Goal: Task Accomplishment & Management: Manage account settings

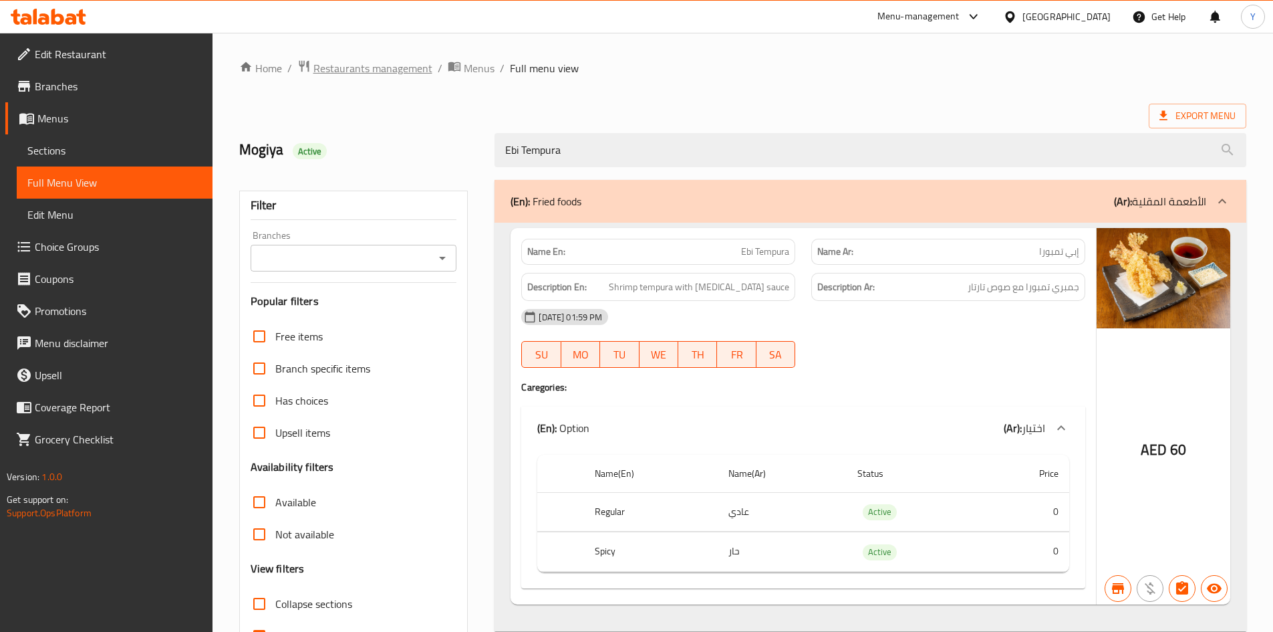
click at [395, 72] on span "Restaurants management" at bounding box center [372, 68] width 119 height 16
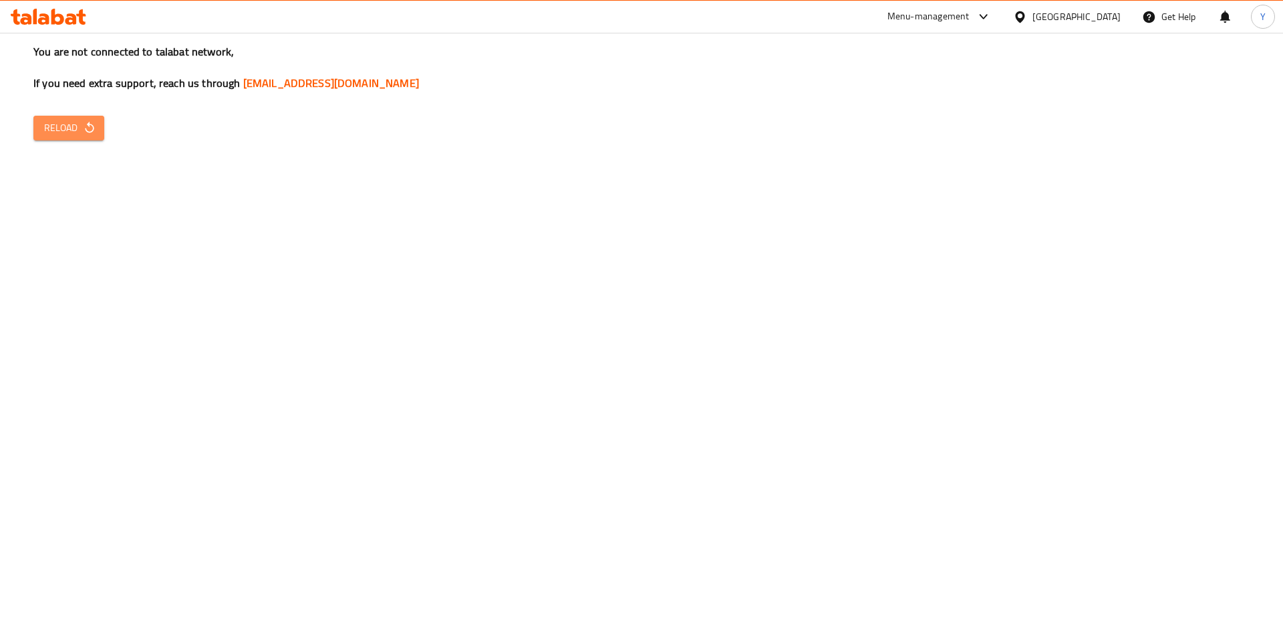
click at [94, 130] on icon "button" at bounding box center [89, 127] width 13 height 13
click at [90, 138] on button "Reload" at bounding box center [68, 128] width 71 height 25
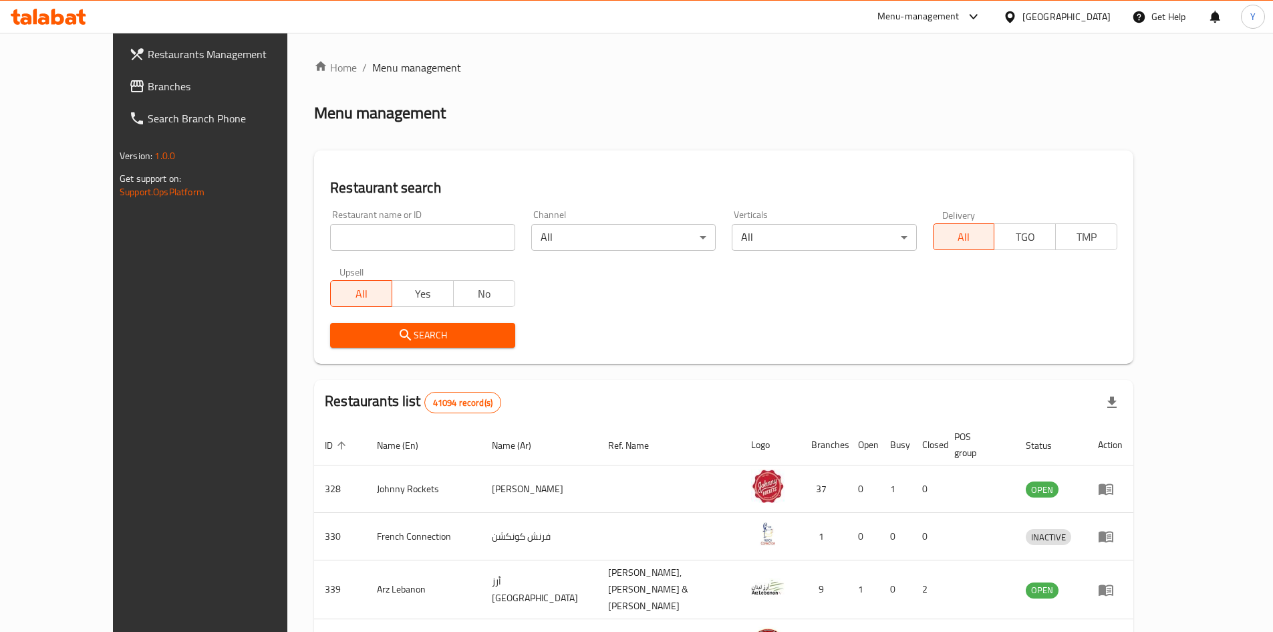
click at [148, 85] on span "Branches" at bounding box center [231, 86] width 167 height 16
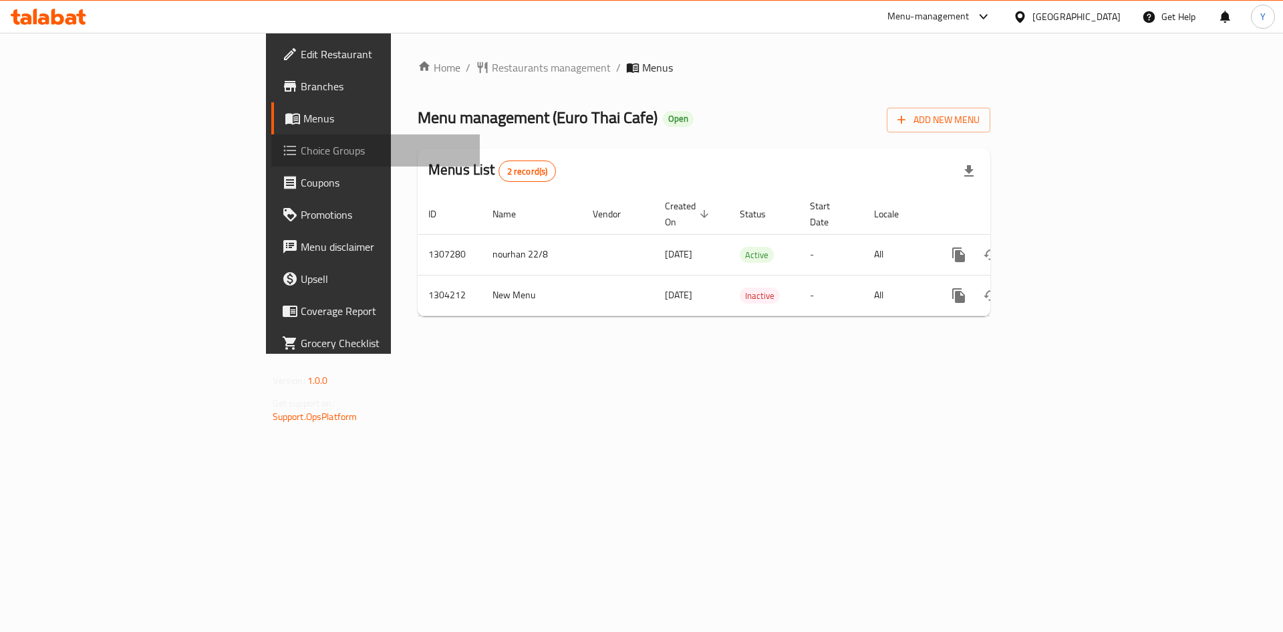
click at [301, 156] on span "Choice Groups" at bounding box center [385, 150] width 169 height 16
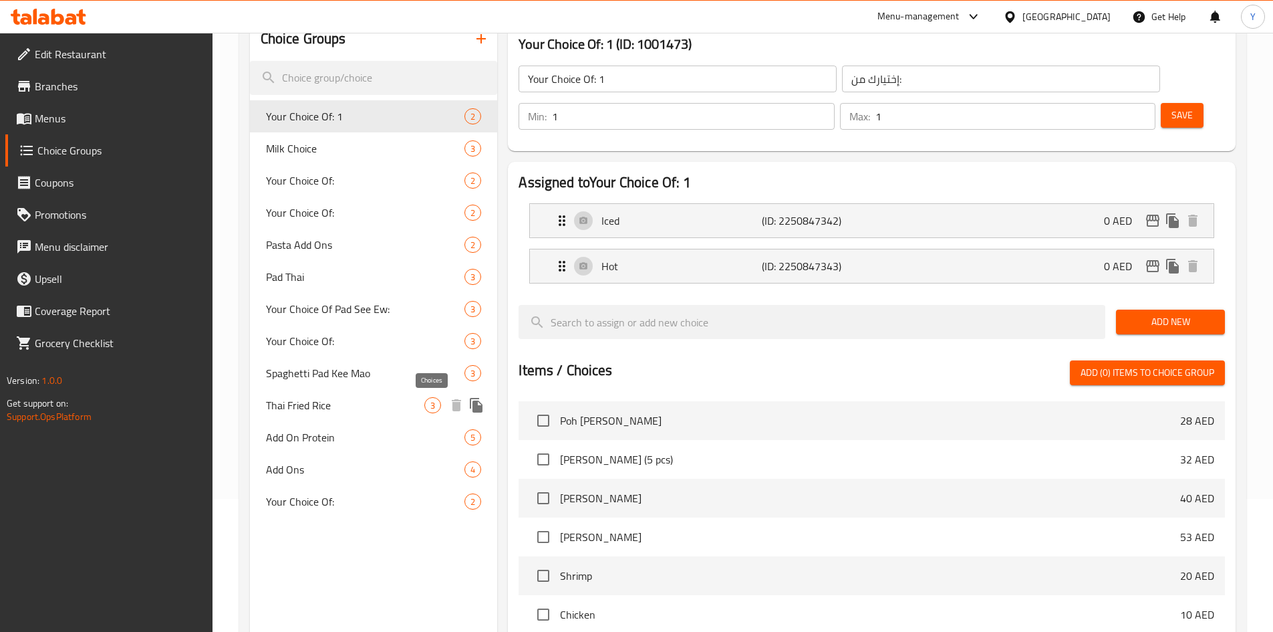
scroll to position [134, 0]
click at [327, 473] on span "Add Ons" at bounding box center [345, 469] width 159 height 16
type input "Add Ons"
type input "إضافات"
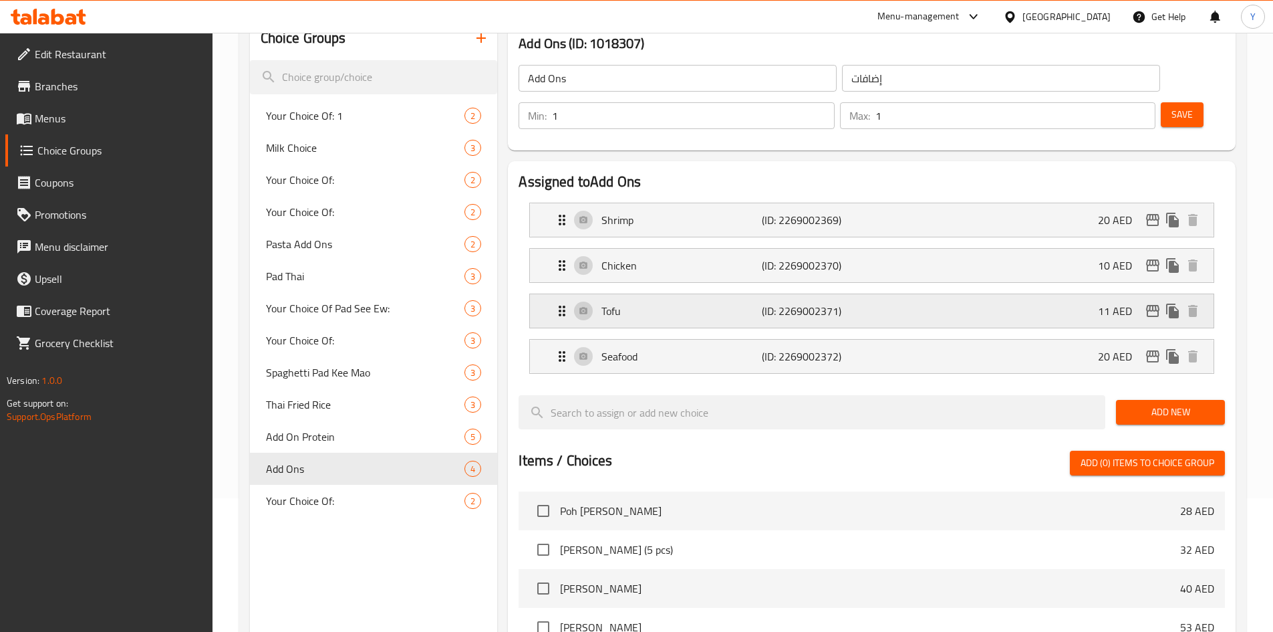
scroll to position [0, 0]
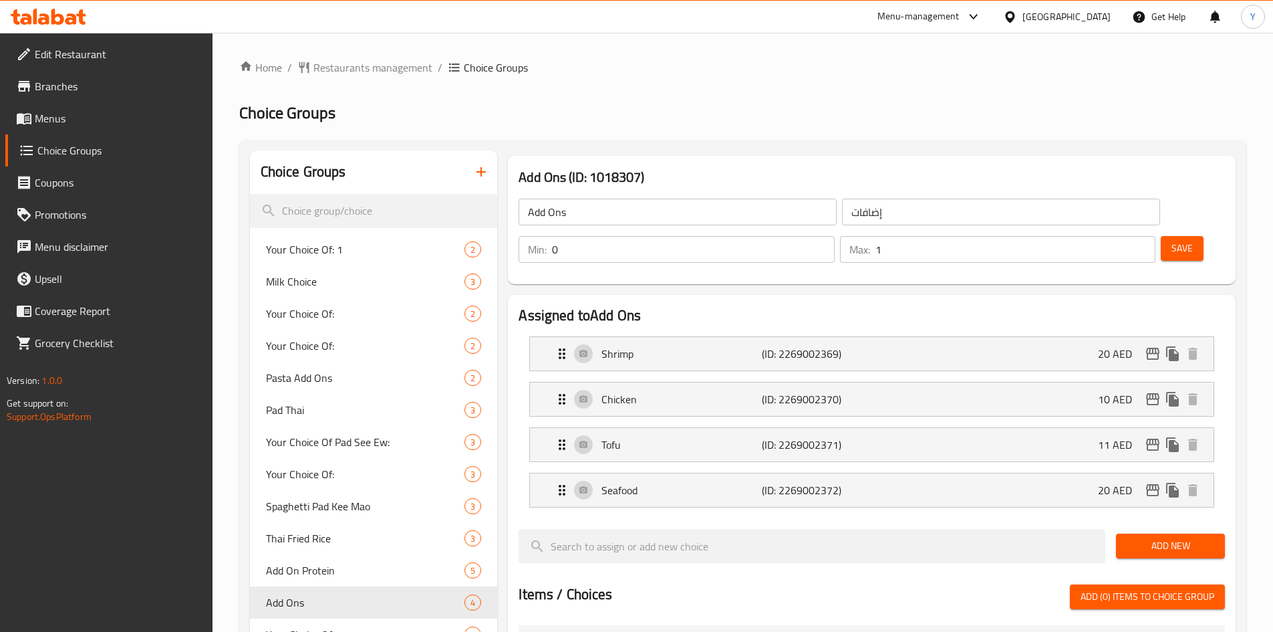
type input "0"
click at [834, 236] on input "0" at bounding box center [693, 249] width 282 height 27
click at [1172, 240] on span "Save" at bounding box center [1182, 248] width 21 height 17
click at [1031, 19] on div "United Arab Emirates" at bounding box center [1067, 16] width 88 height 15
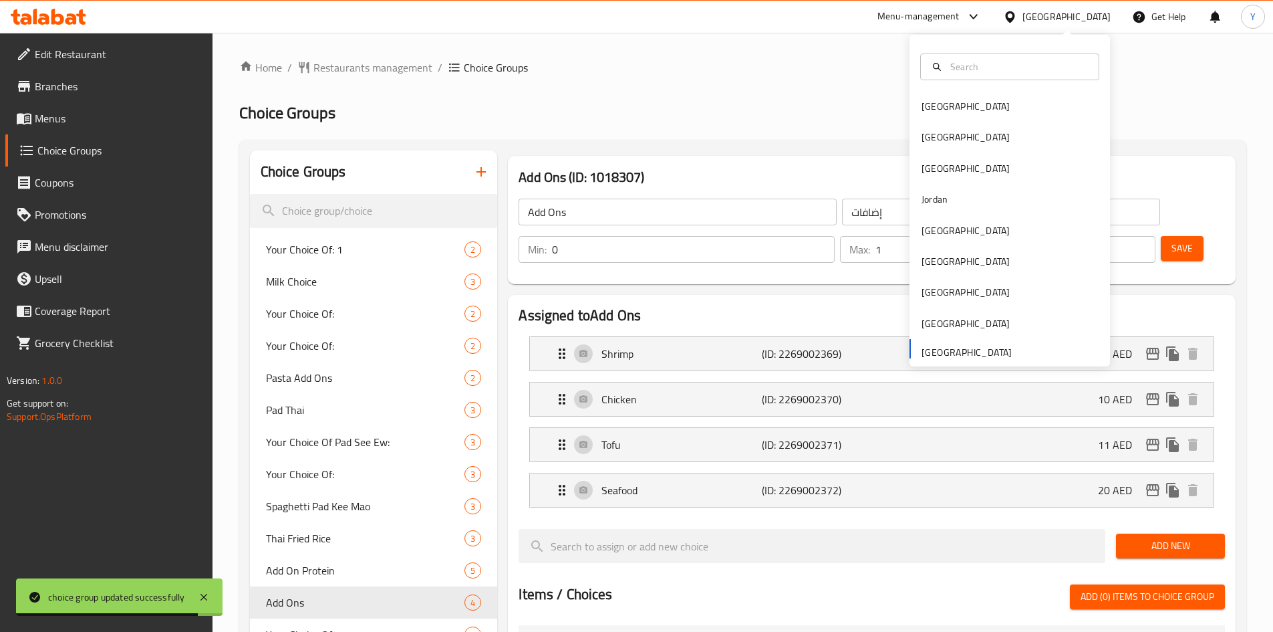
click at [1031, 19] on div "United Arab Emirates" at bounding box center [1067, 16] width 88 height 15
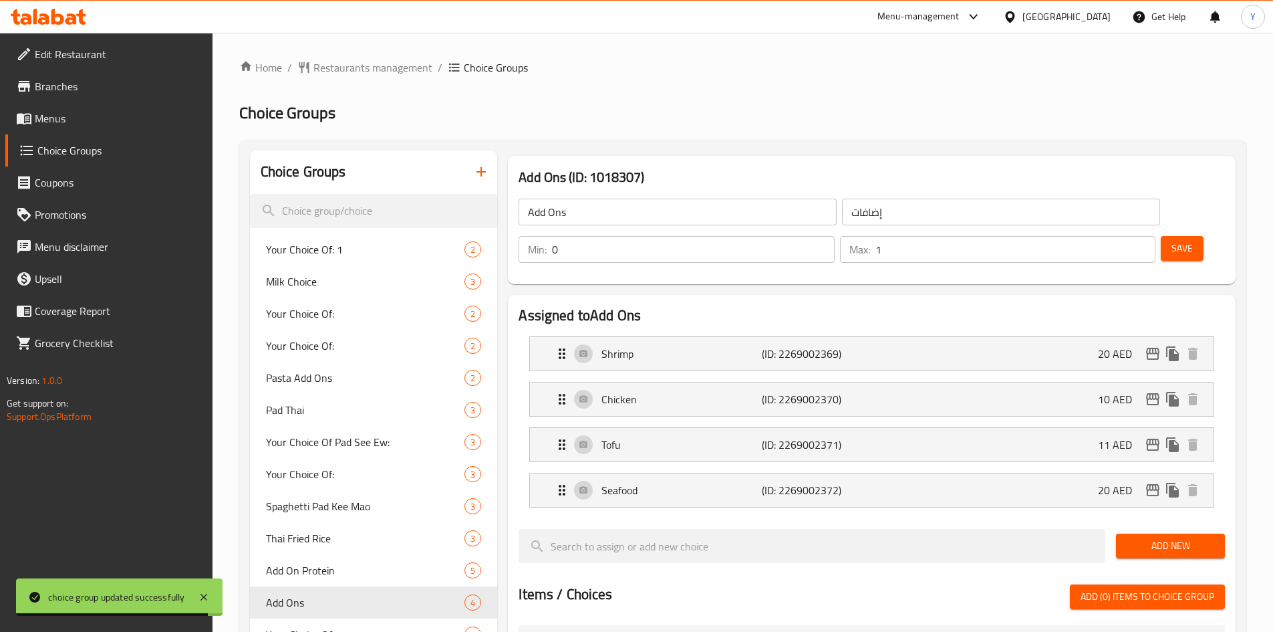
click at [1015, 15] on icon at bounding box center [1009, 16] width 9 height 11
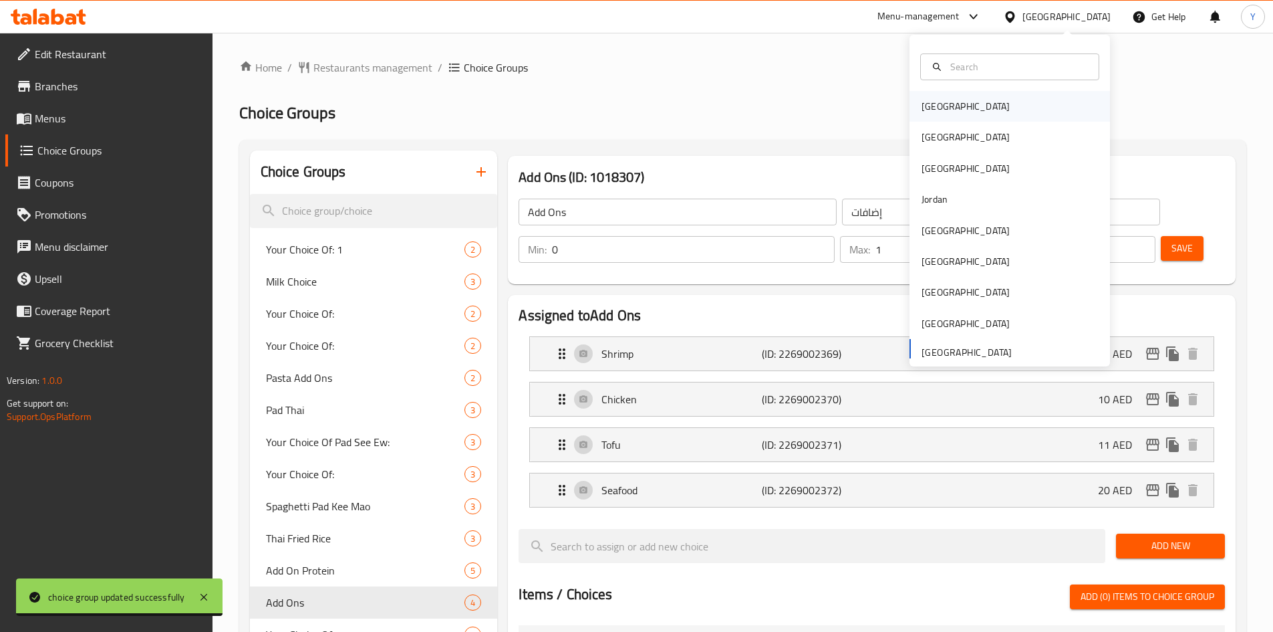
click at [938, 104] on div "[GEOGRAPHIC_DATA]" at bounding box center [966, 106] width 88 height 15
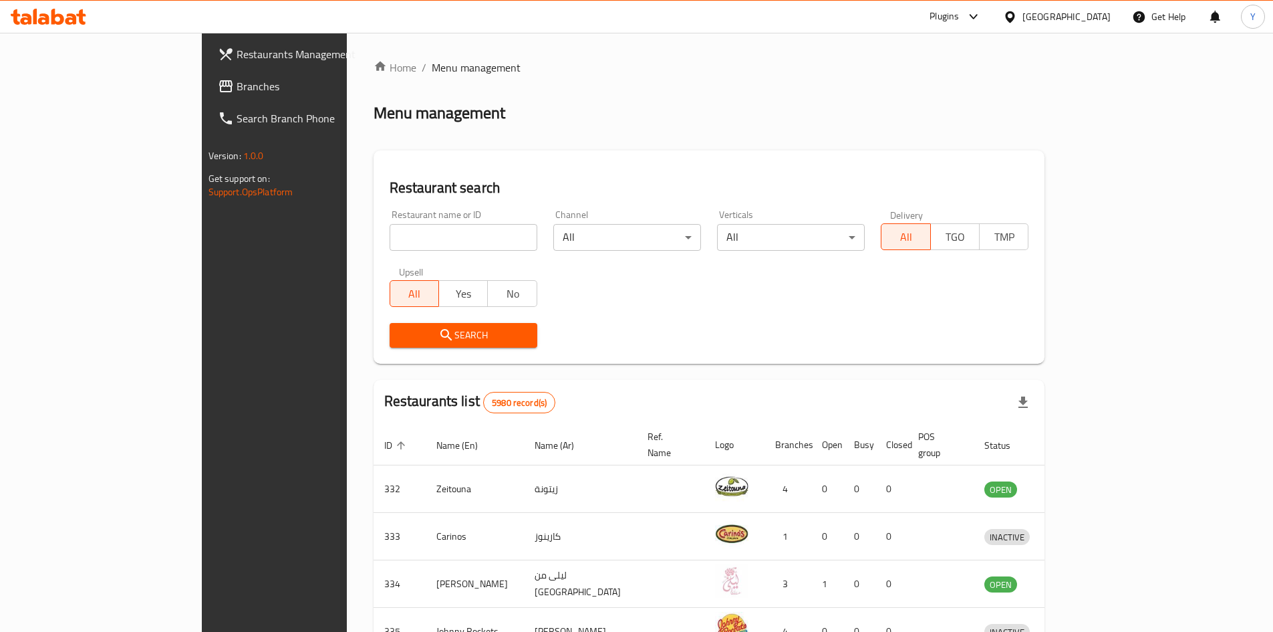
click at [69, 89] on div at bounding box center [636, 316] width 1273 height 632
click at [237, 89] on span "Branches" at bounding box center [320, 86] width 167 height 16
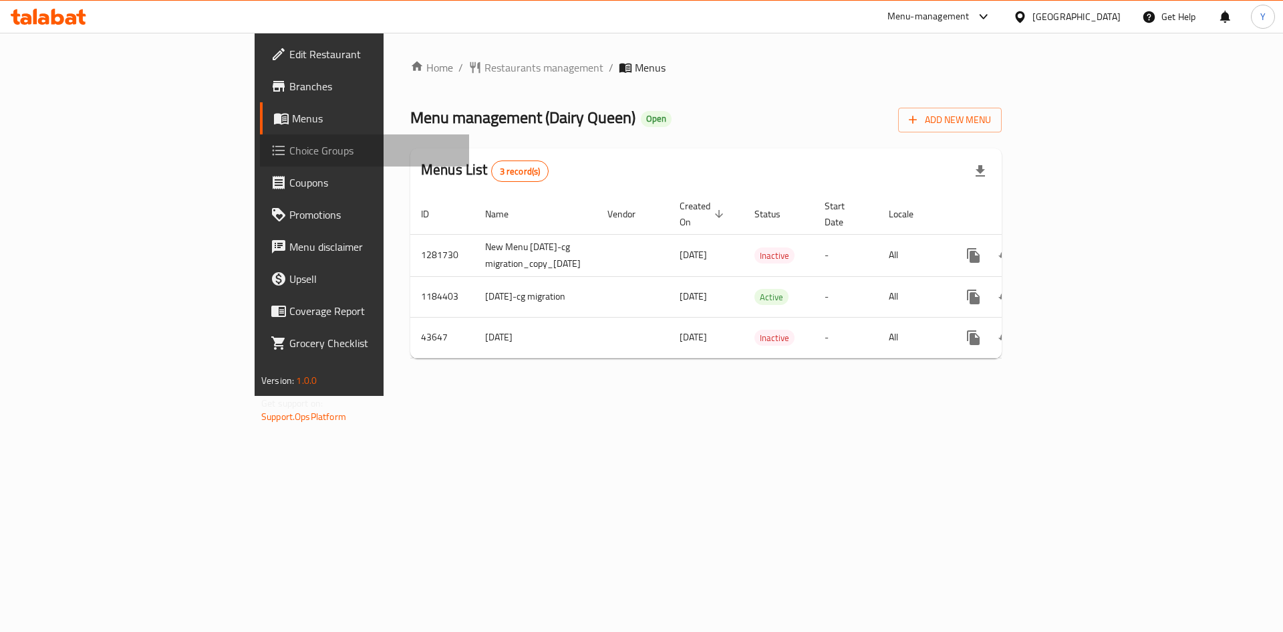
click at [289, 155] on span "Choice Groups" at bounding box center [373, 150] width 169 height 16
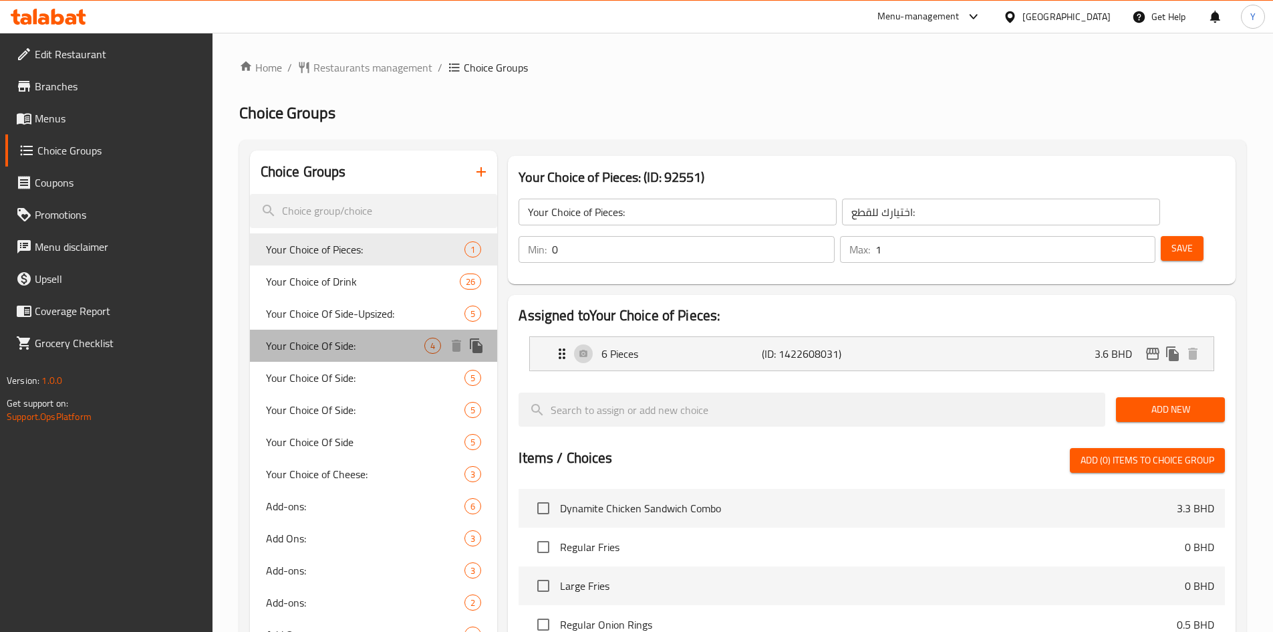
click at [354, 344] on span "Your Choice Of Side:" at bounding box center [345, 346] width 159 height 16
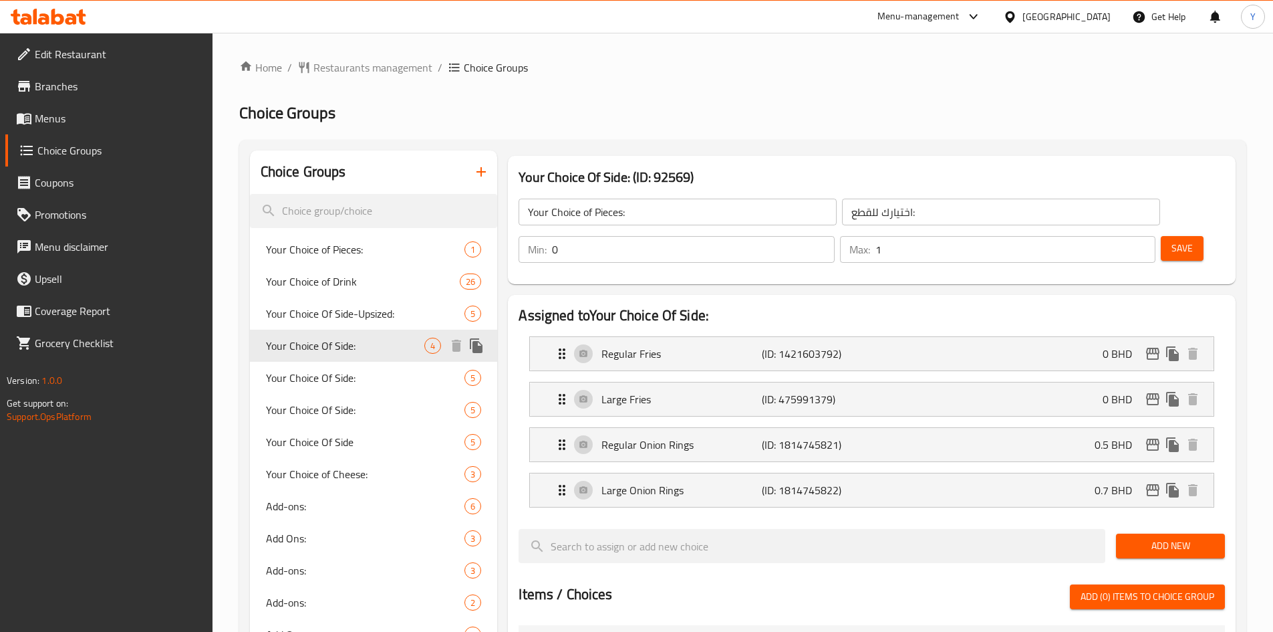
type input "Your Choice Of Side:"
type input "اختيارك من الحجم الجانبي:"
type input "1"
click at [723, 346] on p "Regular Fries" at bounding box center [682, 354] width 160 height 16
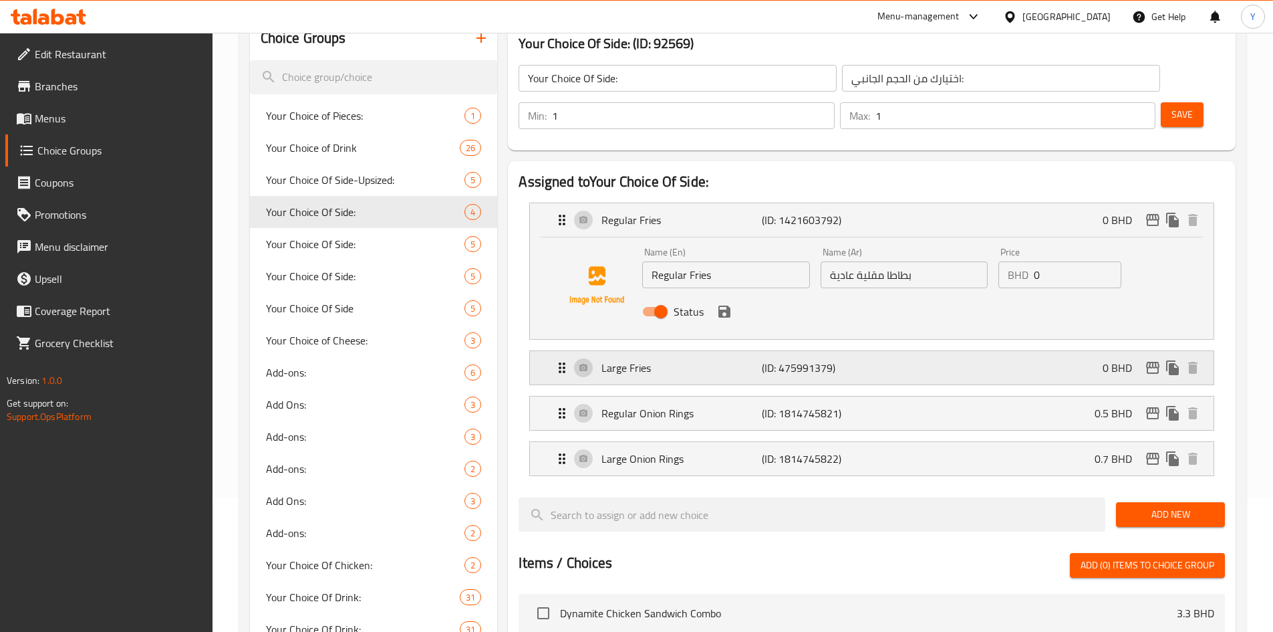
click at [771, 360] on p "(ID: 475991379)" at bounding box center [815, 368] width 107 height 16
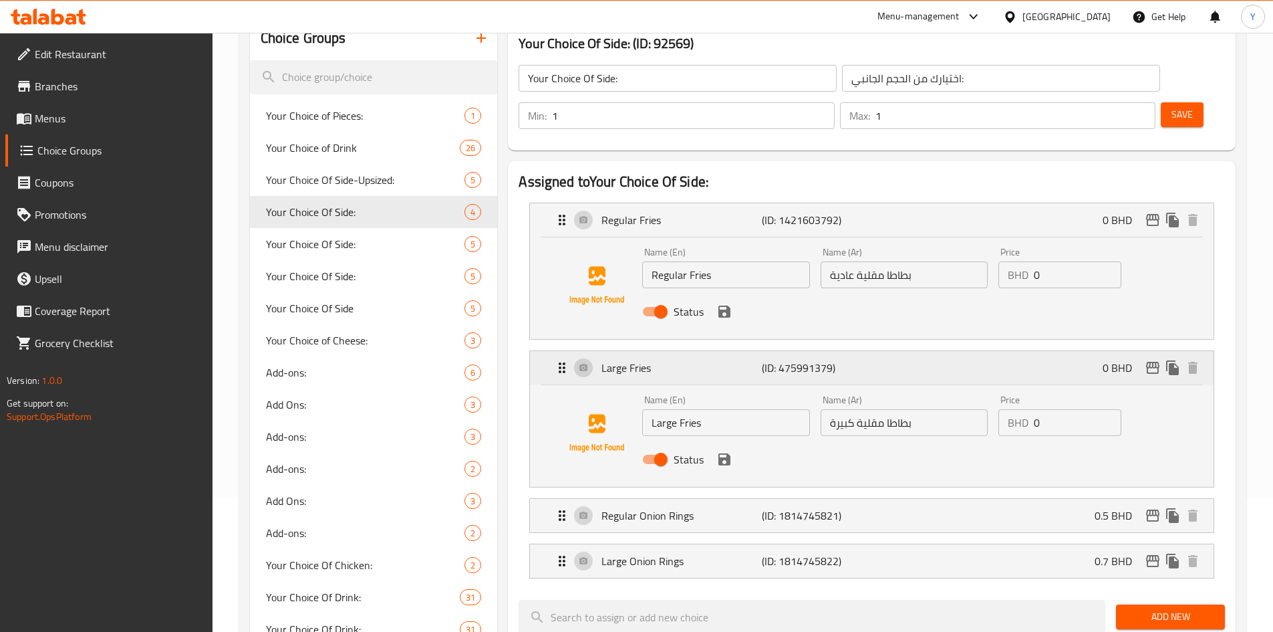
scroll to position [267, 0]
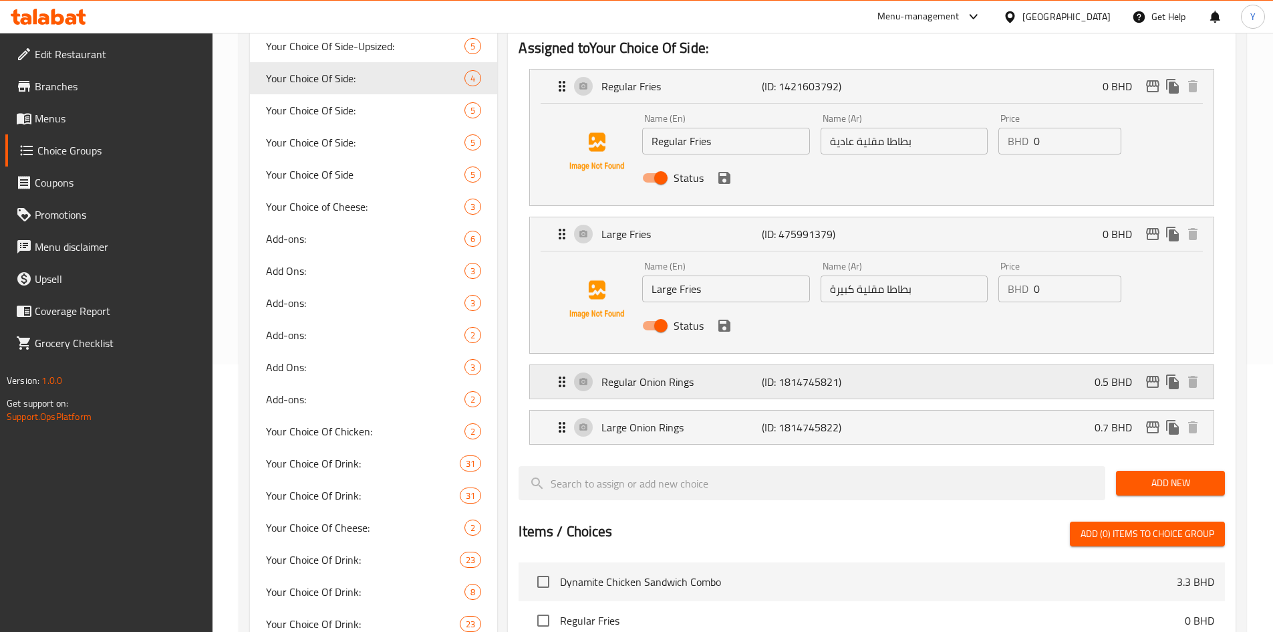
click at [769, 365] on div "Regular Onion Rings (ID: 1814745821) 0.5 BHD" at bounding box center [876, 381] width 644 height 33
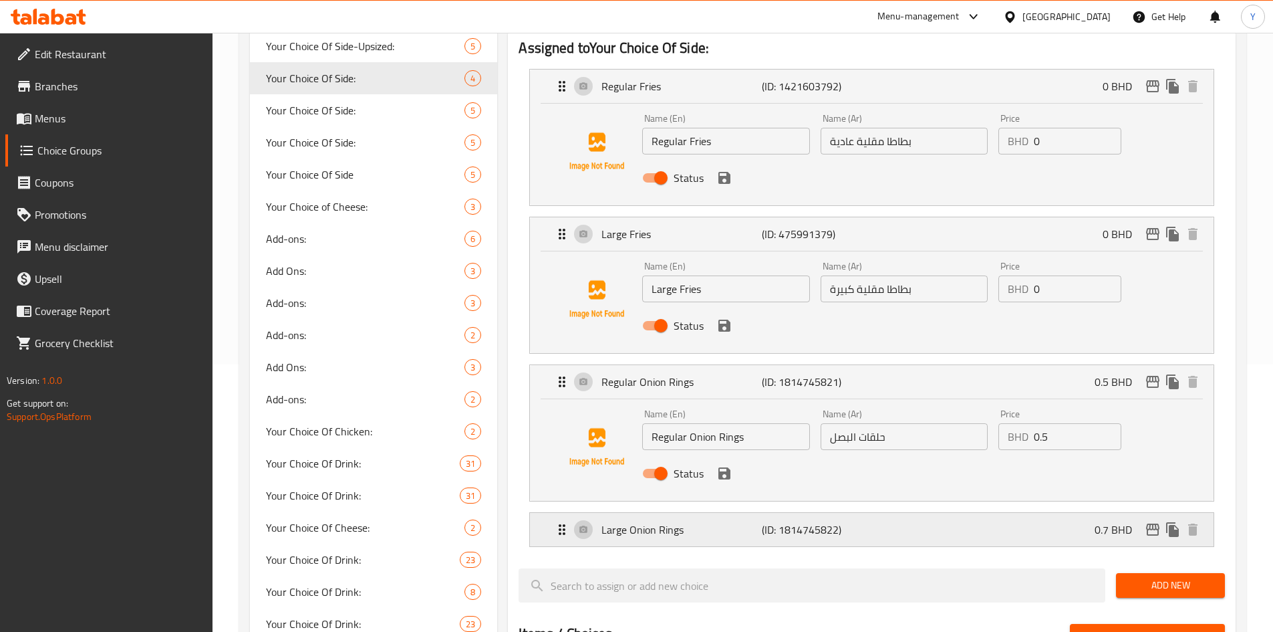
click at [769, 521] on p "(ID: 1814745822)" at bounding box center [815, 529] width 107 height 16
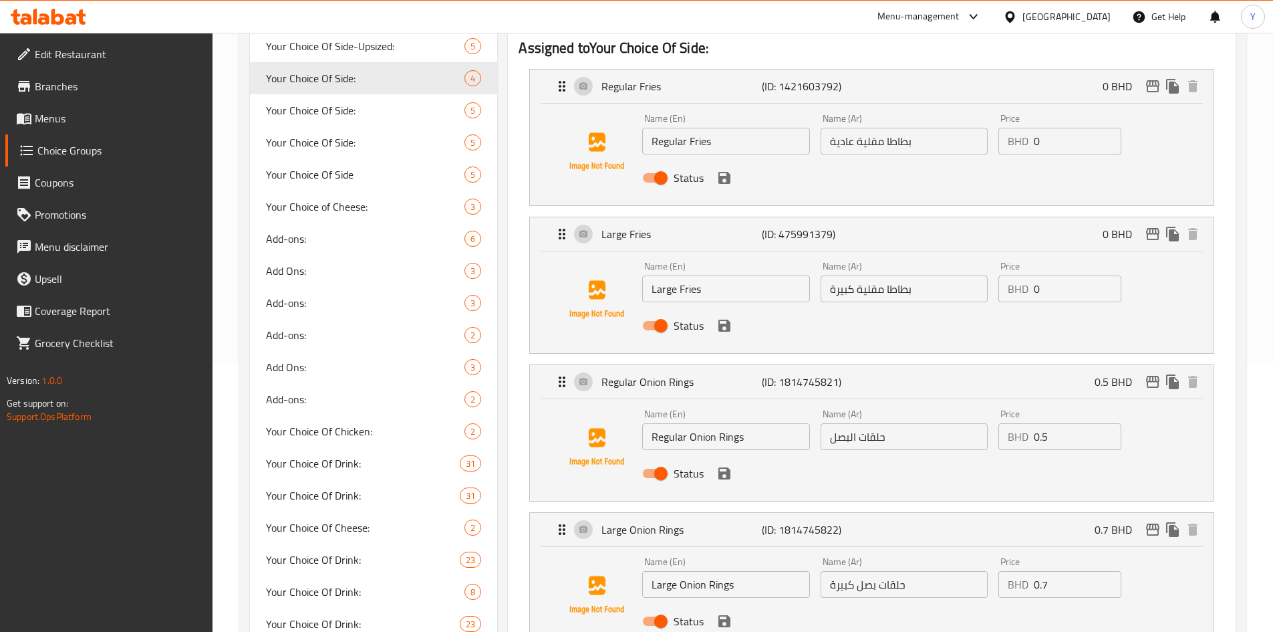
click at [839, 128] on input "بطاطا مقلية عادية" at bounding box center [904, 141] width 167 height 27
click at [918, 412] on div "Name (Ar) حلقات البصل Name (Ar)" at bounding box center [904, 429] width 178 height 51
click at [914, 423] on input "حلقات البصل" at bounding box center [904, 436] width 167 height 27
click at [910, 423] on input "حلقات البصل" at bounding box center [904, 436] width 167 height 27
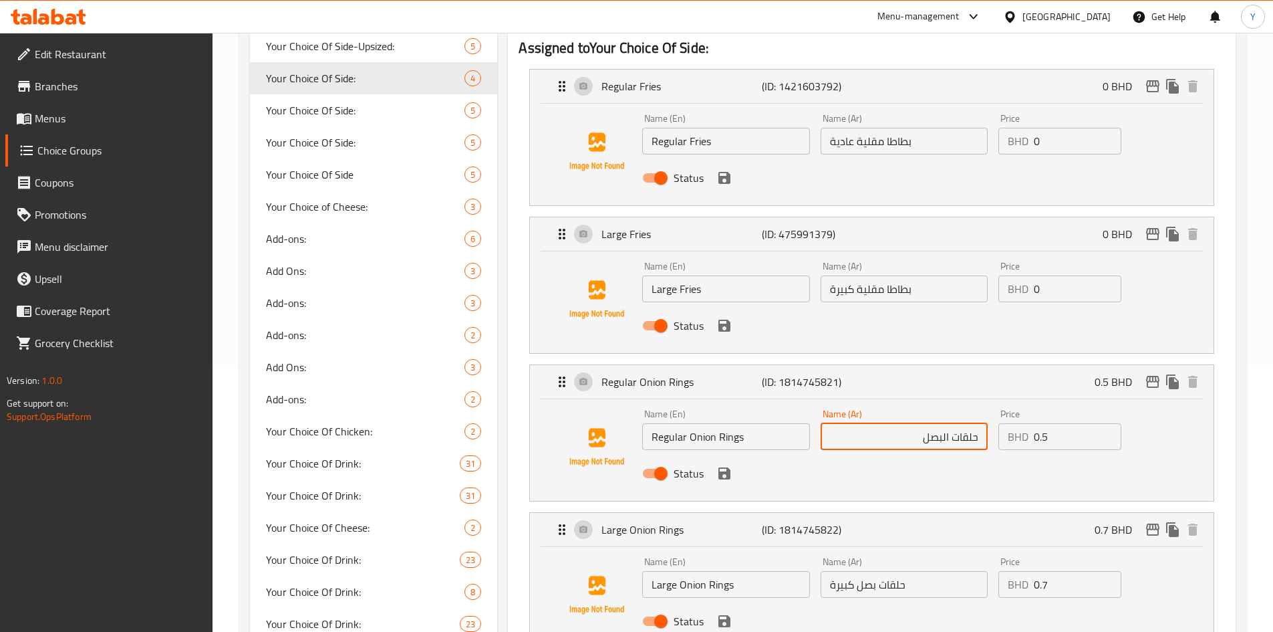
paste input "عادية"
click at [725, 467] on icon "save" at bounding box center [725, 473] width 12 height 12
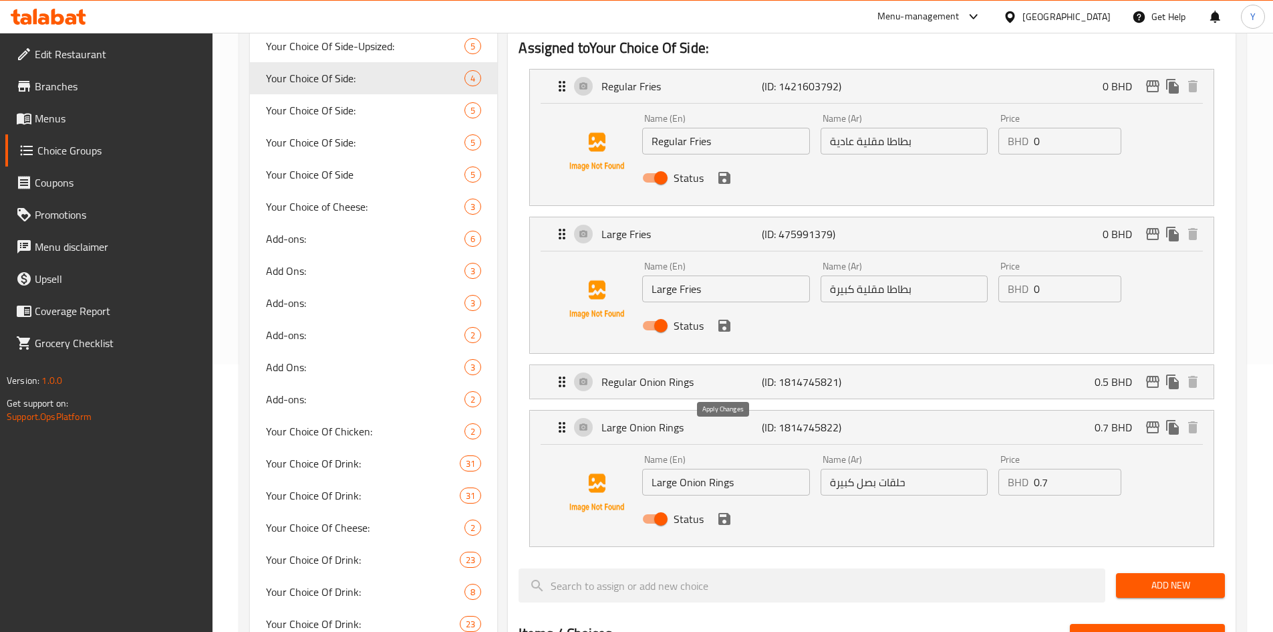
type input "حلقات البصل عادية"
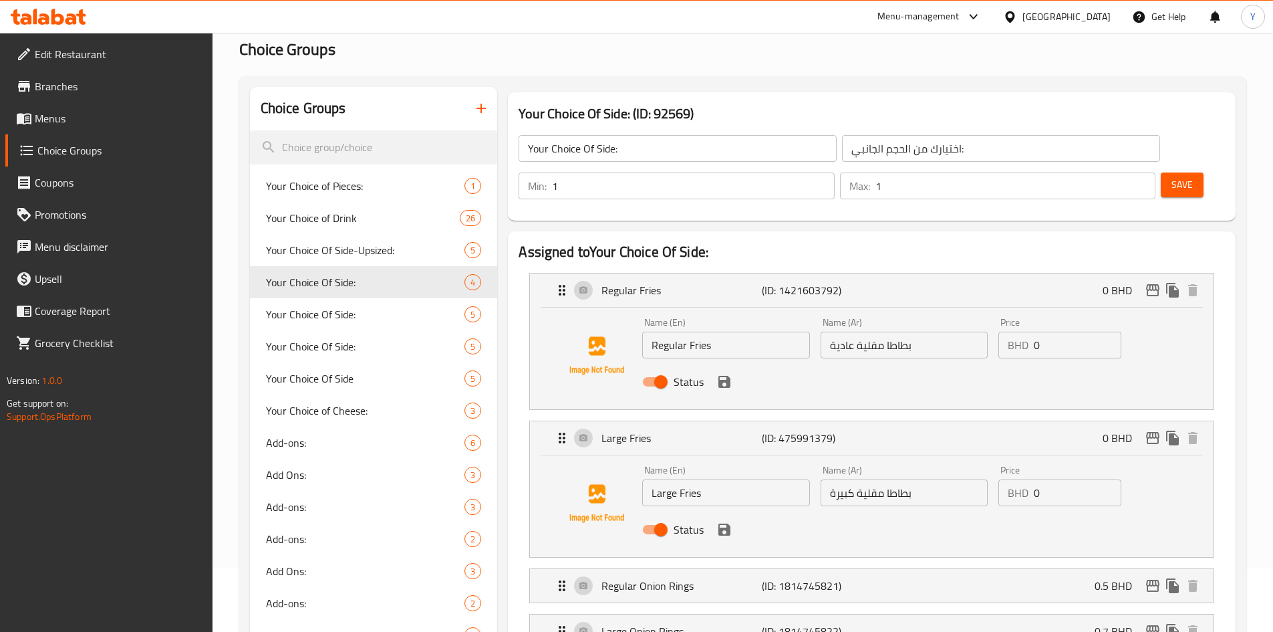
scroll to position [201, 0]
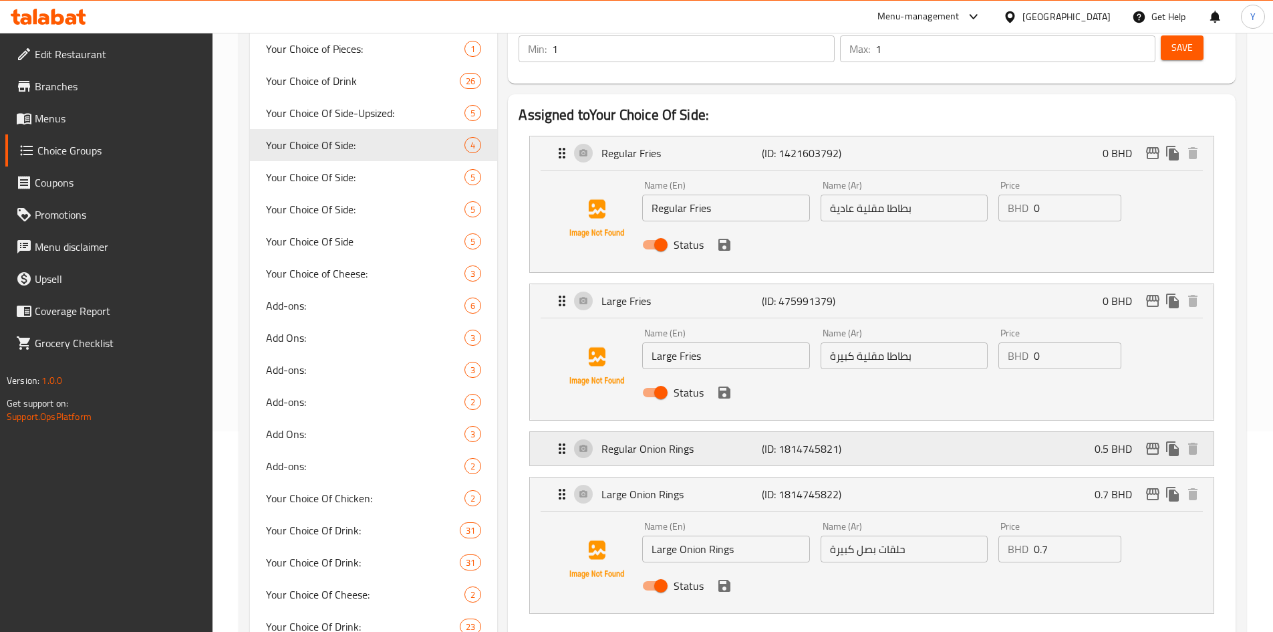
click at [870, 432] on div "Regular Onion Rings (ID: 1814745821) 0.5 BHD" at bounding box center [876, 448] width 644 height 33
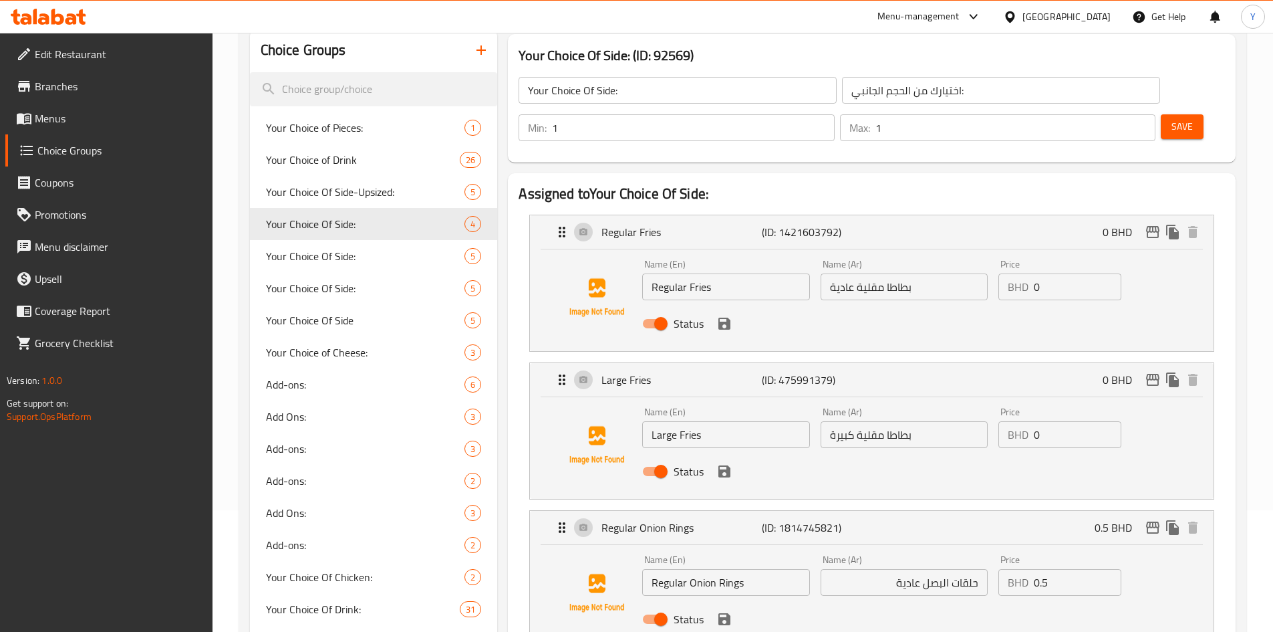
scroll to position [0, 0]
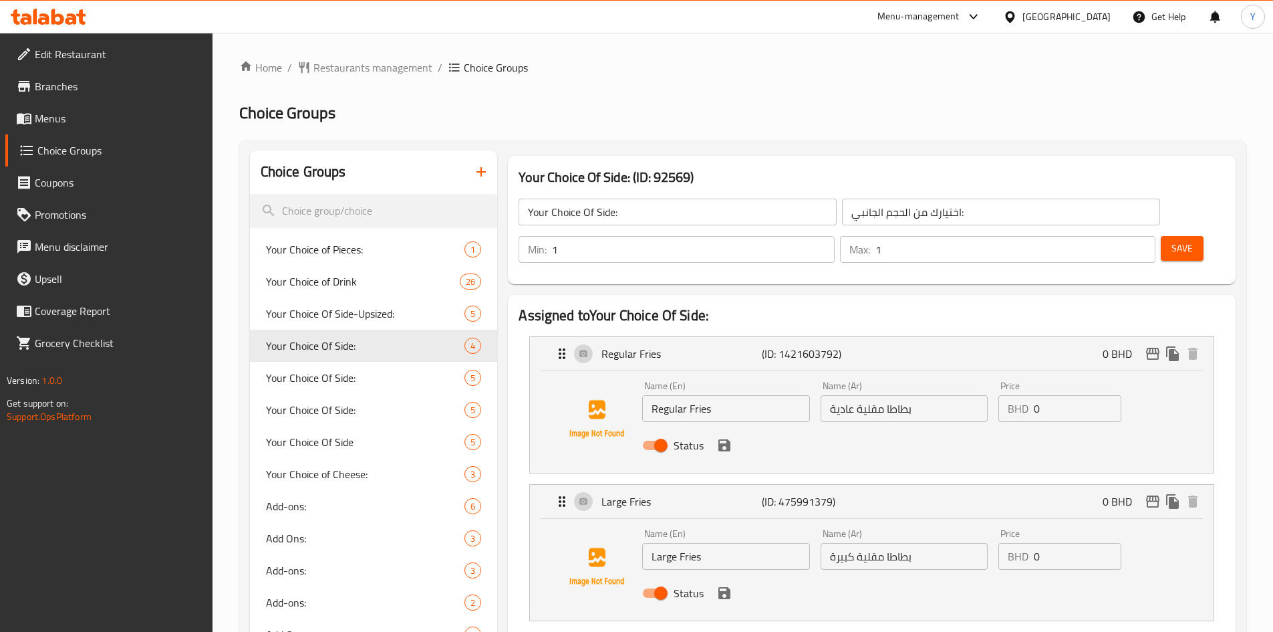
click at [861, 305] on h2 "Assigned to Your Choice Of Side:" at bounding box center [872, 315] width 707 height 20
click at [1172, 240] on span "Save" at bounding box center [1182, 248] width 21 height 17
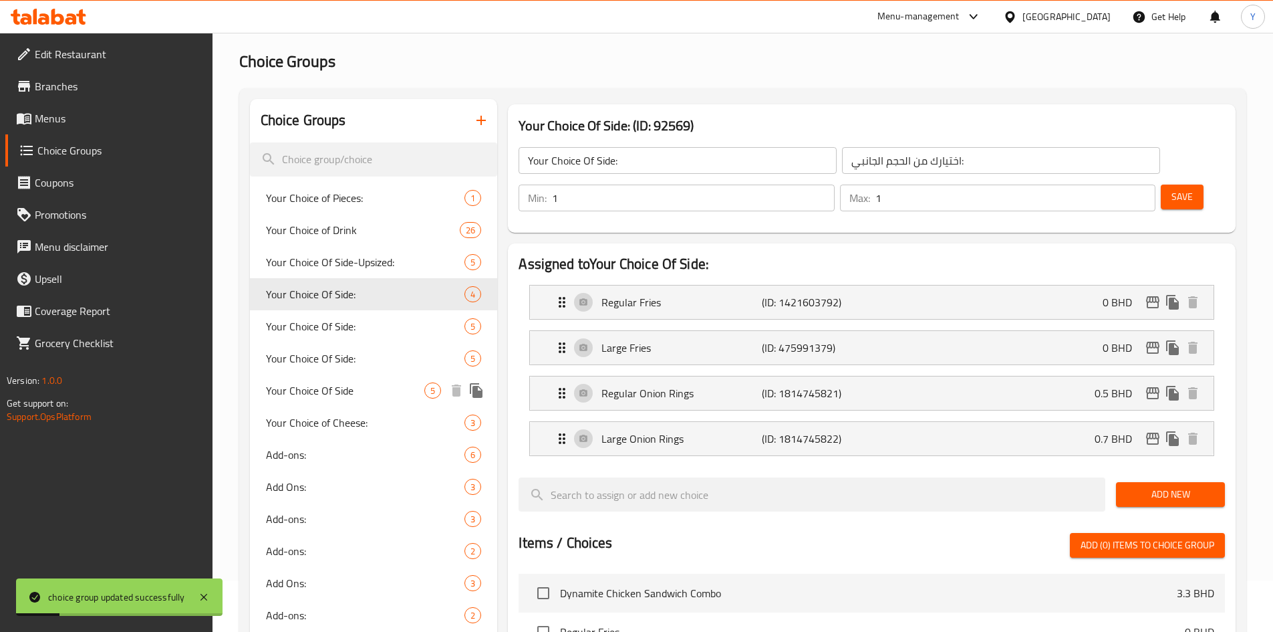
scroll to position [67, 0]
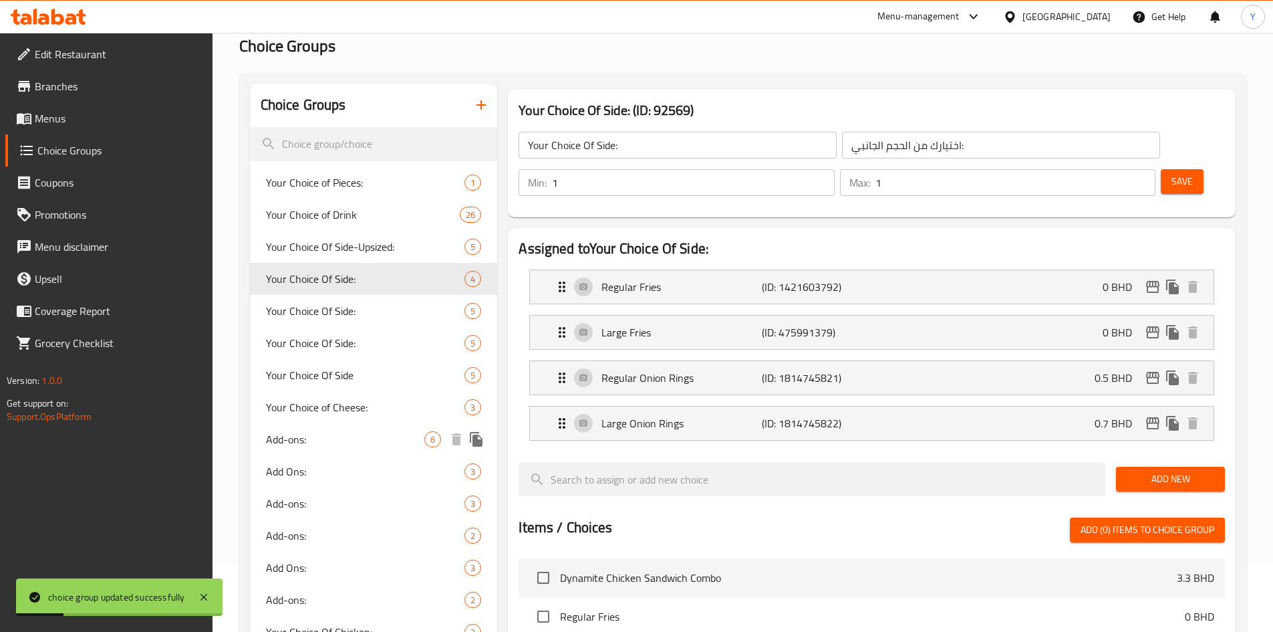
drag, startPoint x: 327, startPoint y: 436, endPoint x: 453, endPoint y: 412, distance: 127.9
click at [327, 436] on span "Add-ons:" at bounding box center [345, 439] width 159 height 16
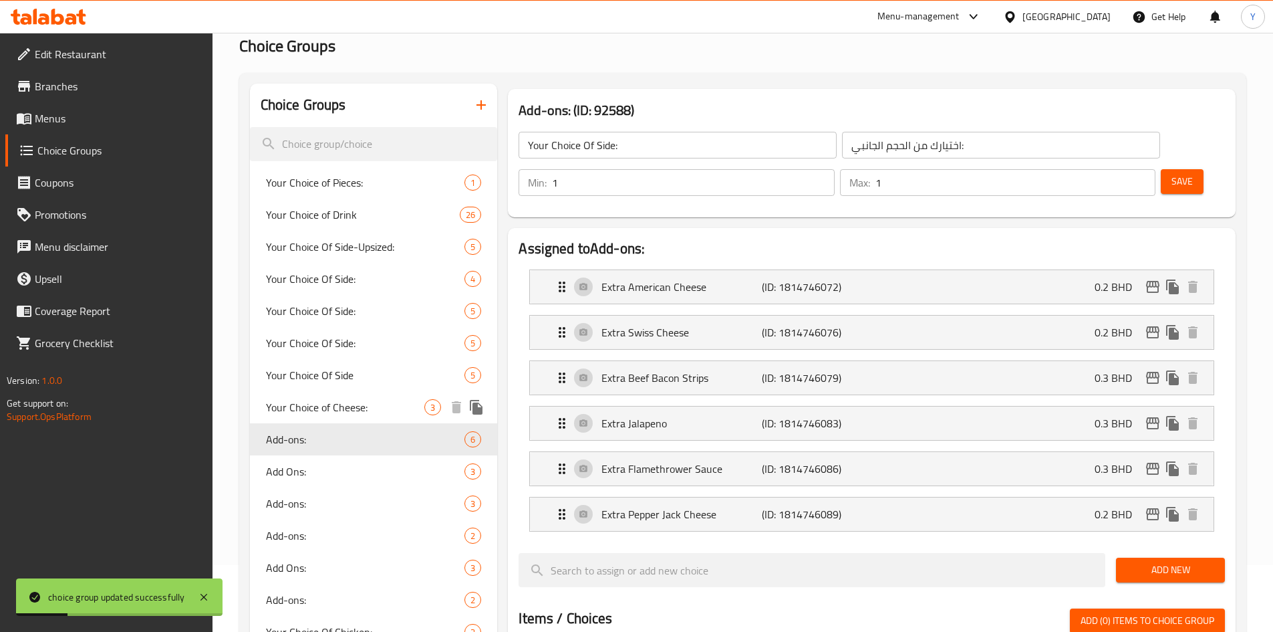
type input "Add-ons:"
type input "الإضافات:"
type input "0"
type input "6"
click at [829, 279] on p "(ID: 1814746072)" at bounding box center [815, 287] width 107 height 16
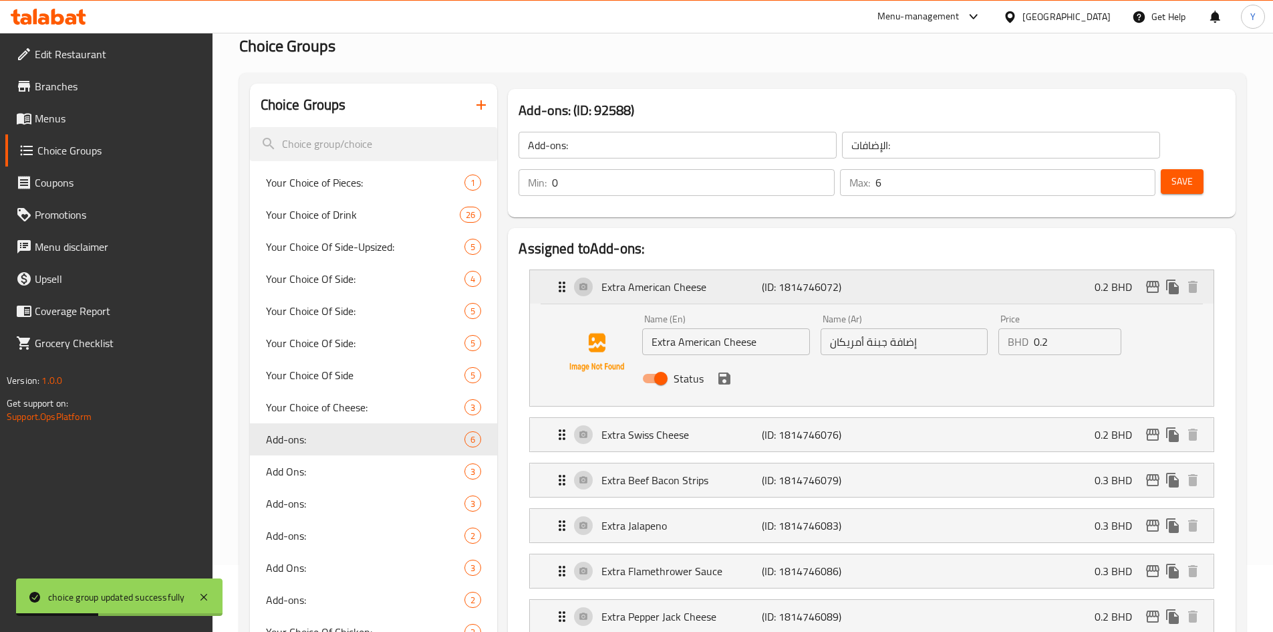
scroll to position [134, 0]
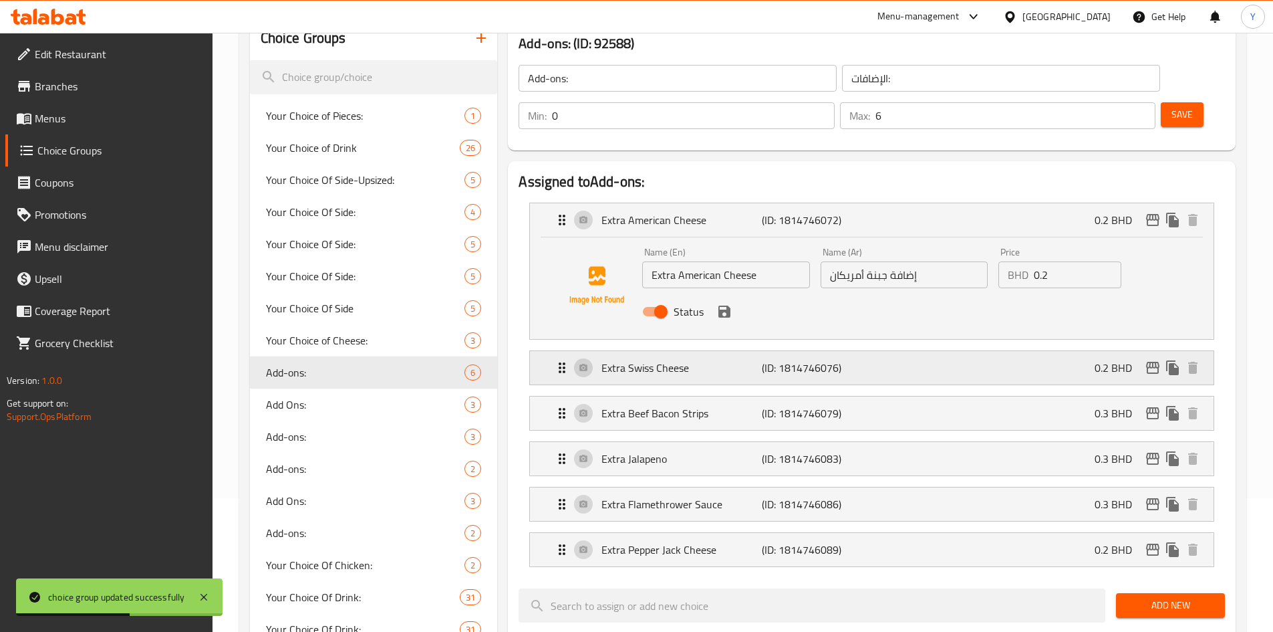
click at [855, 351] on div "Extra Swiss Cheese (ID: 1814746076) 0.2 BHD" at bounding box center [876, 367] width 644 height 33
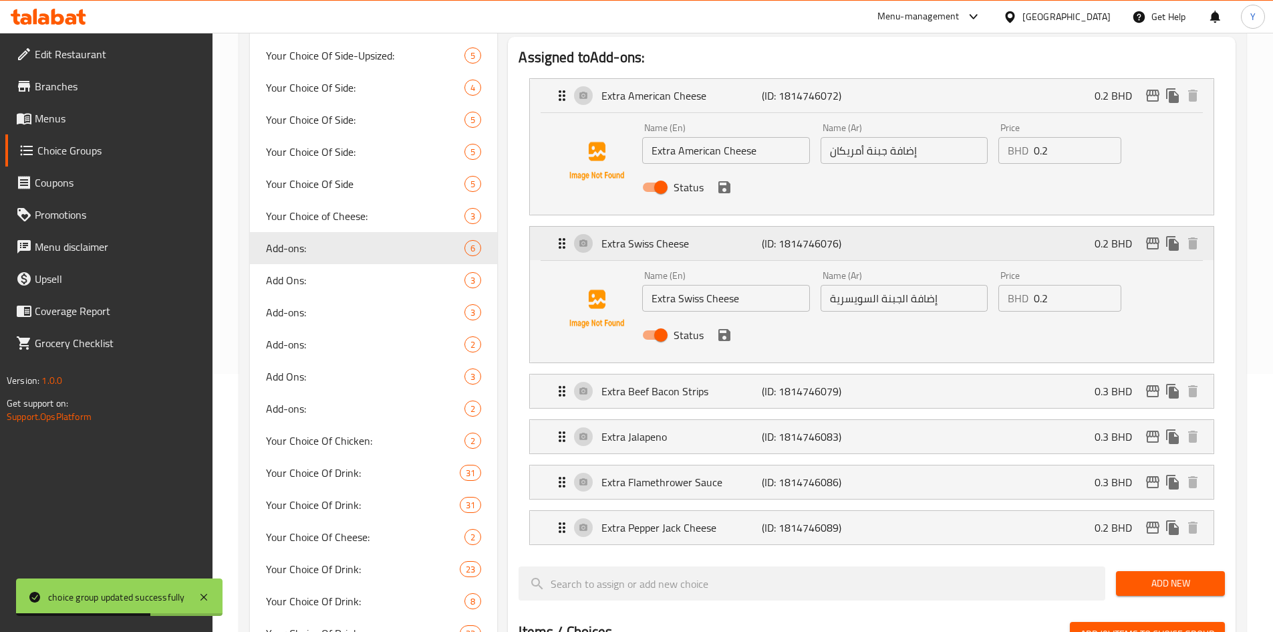
scroll to position [267, 0]
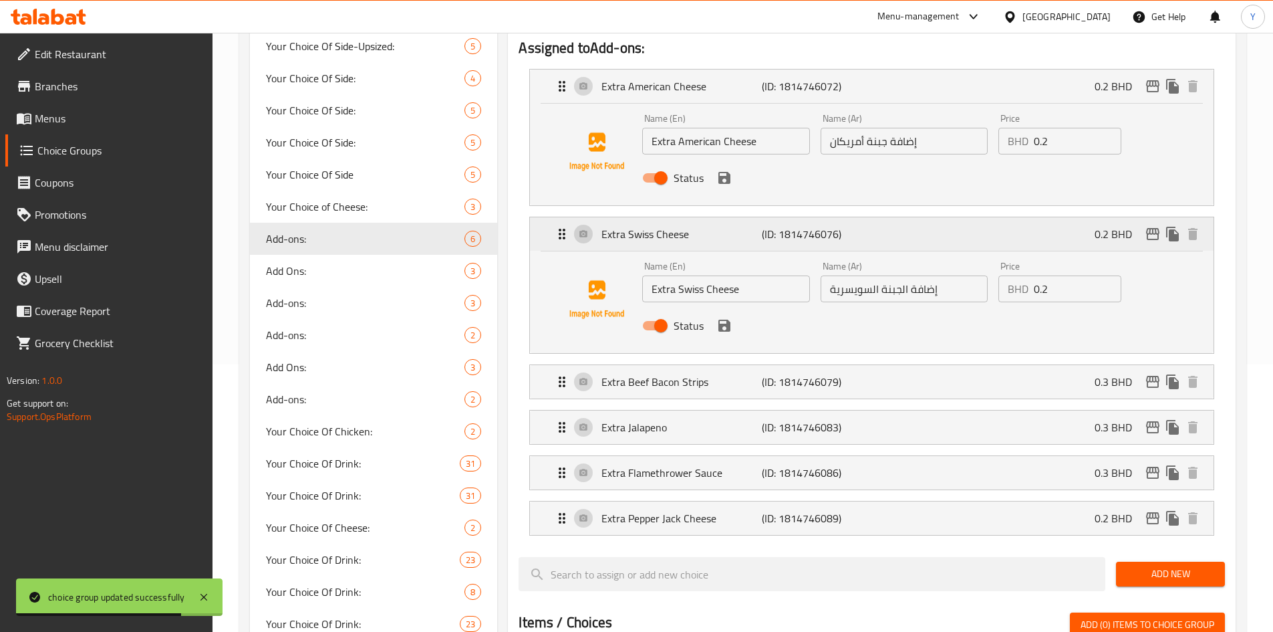
click at [855, 374] on p "(ID: 1814746079)" at bounding box center [815, 382] width 107 height 16
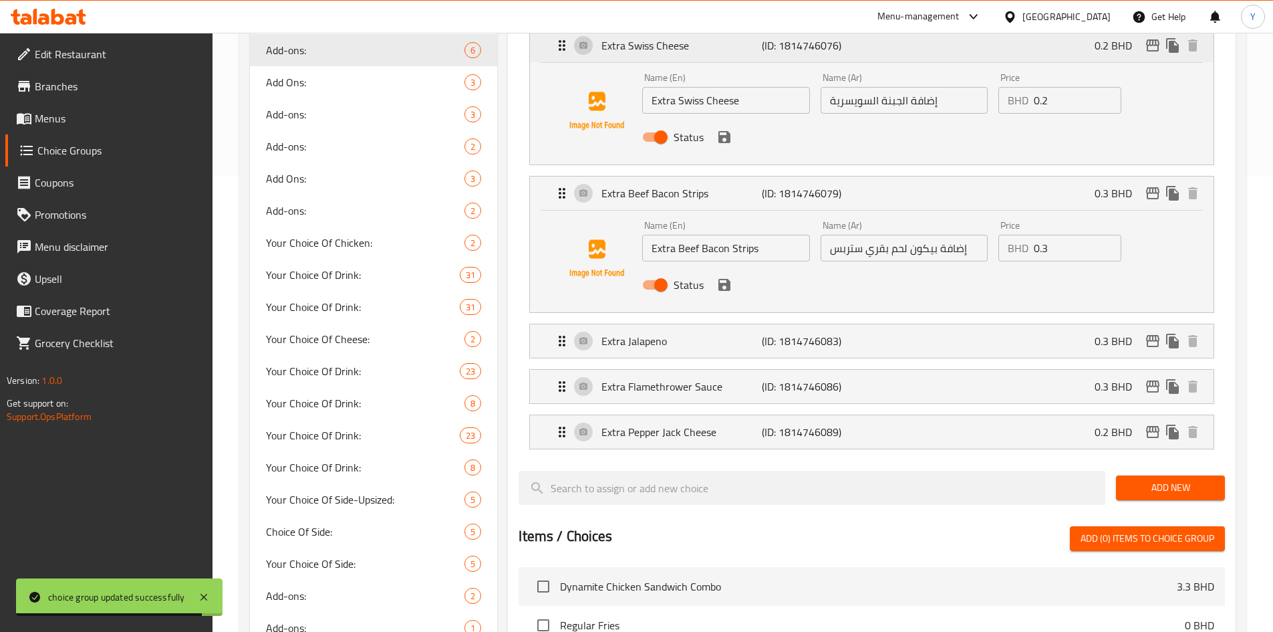
scroll to position [468, 0]
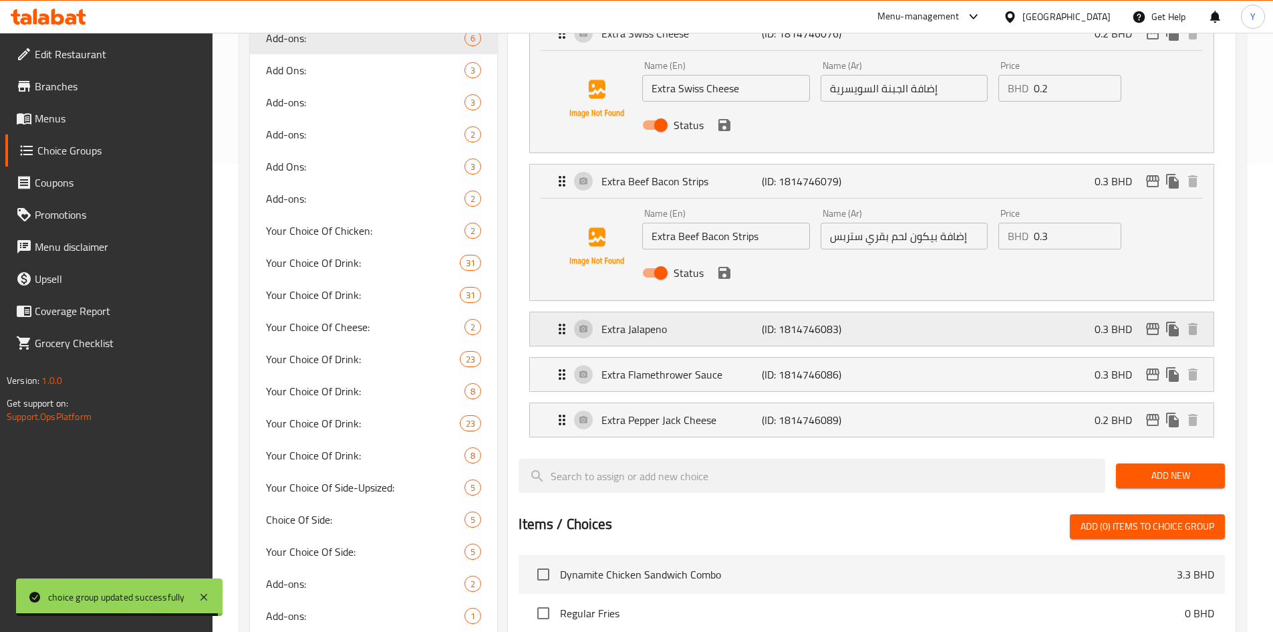
click at [861, 321] on p "(ID: 1814746083)" at bounding box center [815, 329] width 107 height 16
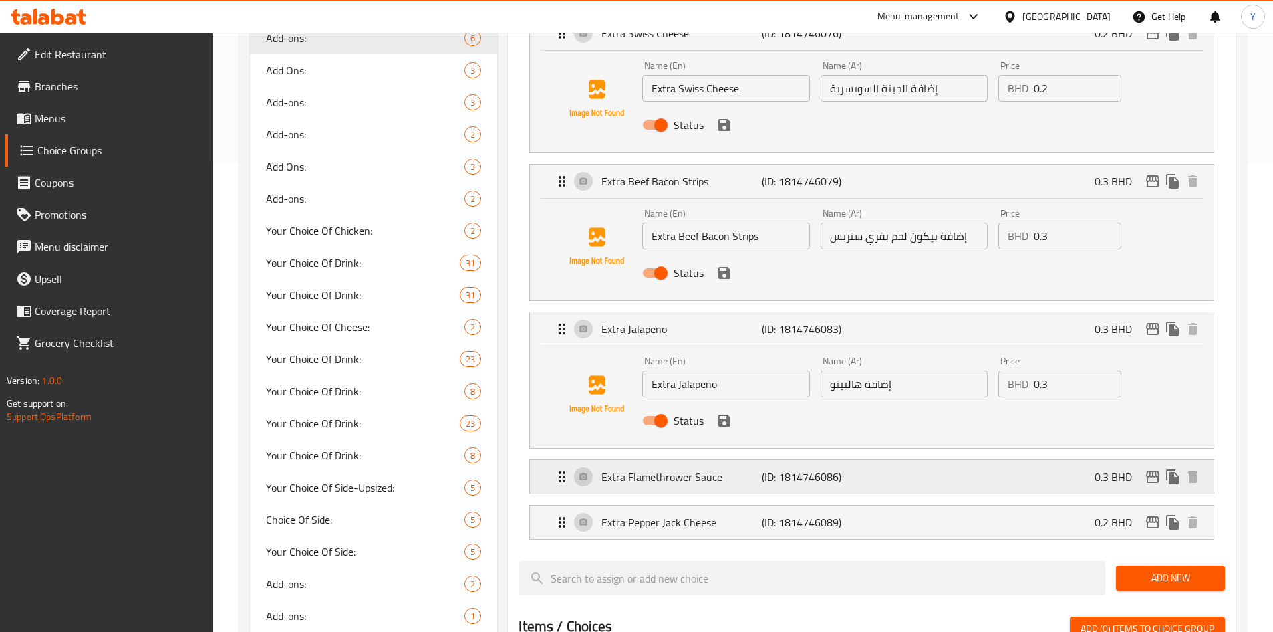
click at [815, 469] on p "(ID: 1814746086)" at bounding box center [815, 477] width 107 height 16
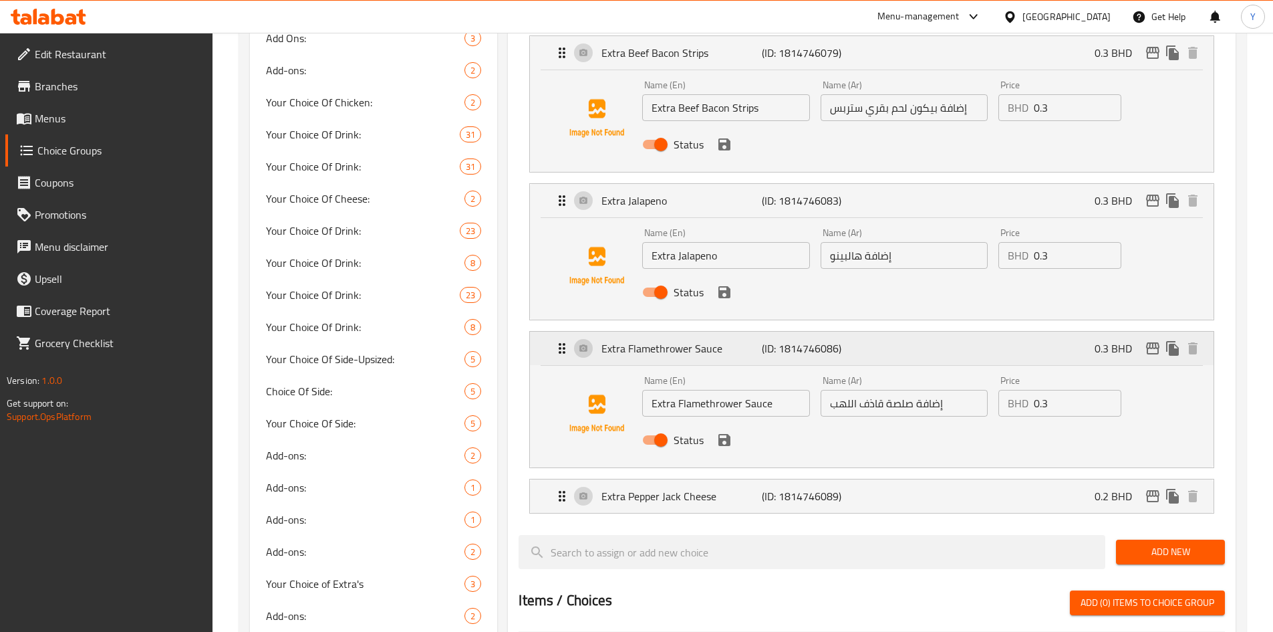
scroll to position [602, 0]
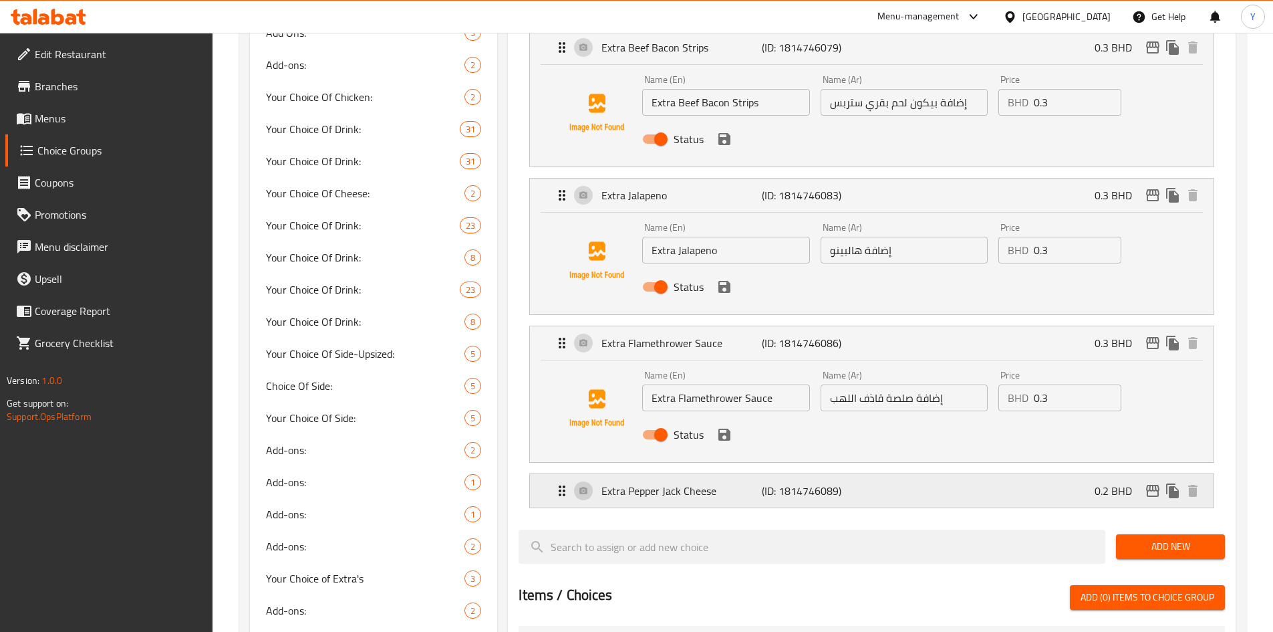
click at [853, 483] on p "(ID: 1814746089)" at bounding box center [815, 491] width 107 height 16
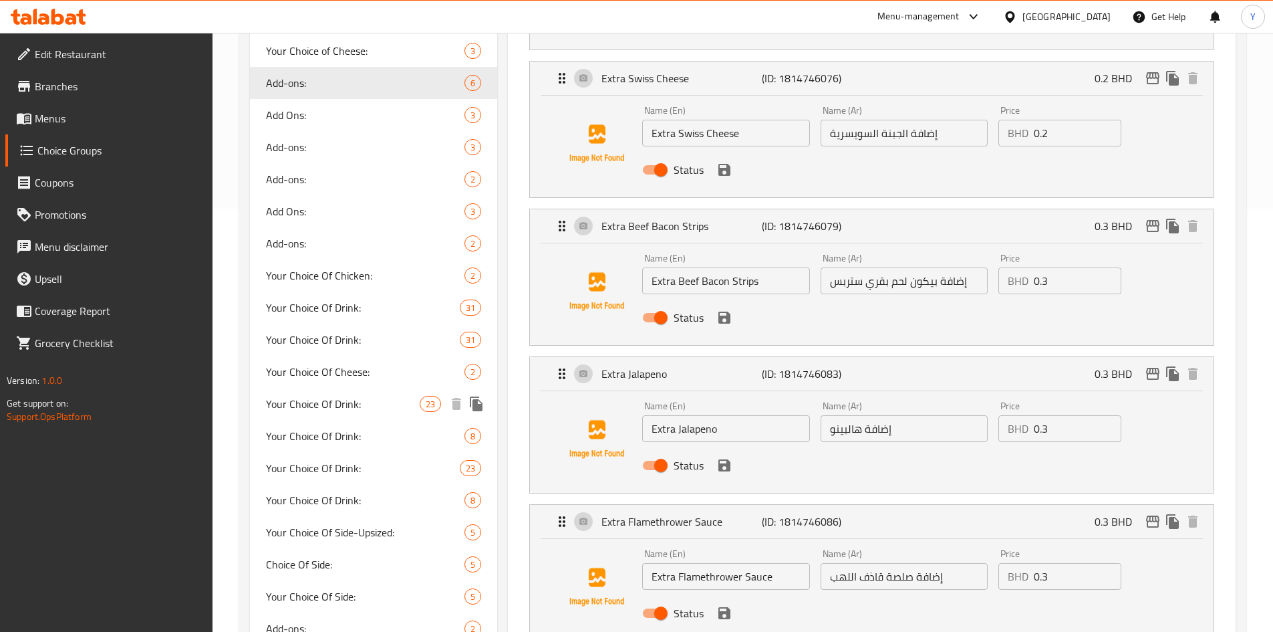
scroll to position [422, 0]
click at [382, 313] on span "Your Choice Of Drink:" at bounding box center [343, 308] width 154 height 16
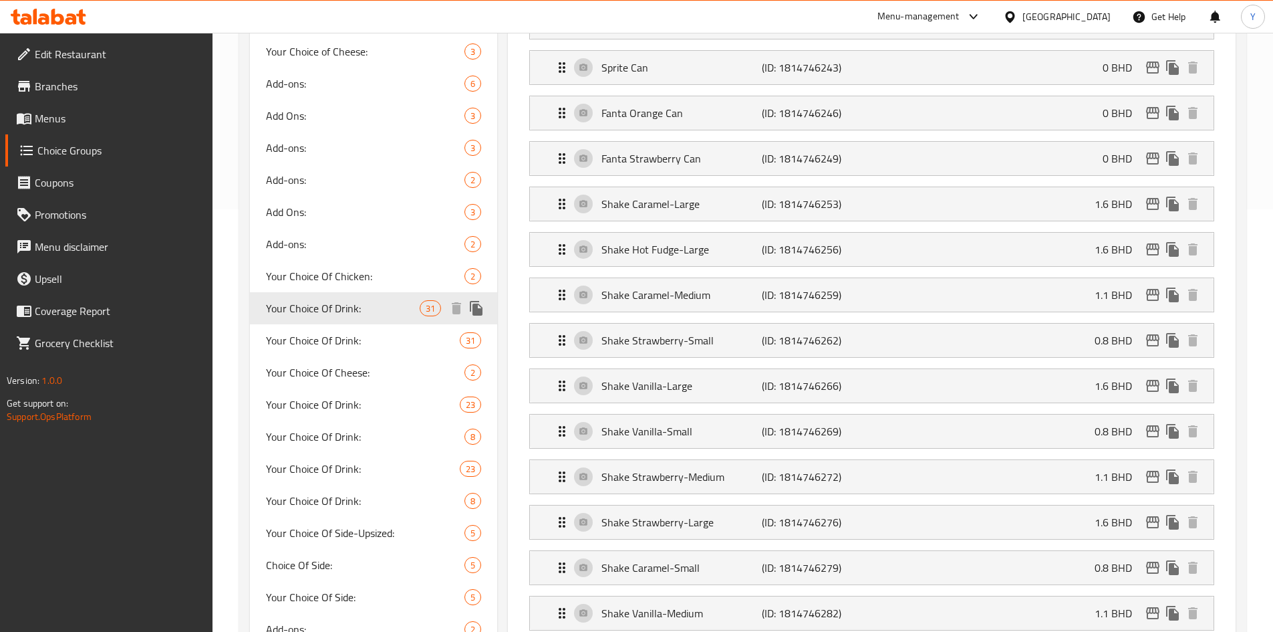
type input "Your Choice Of Drink:"
type input "إختيارك من :"
type input "1"
click at [339, 438] on span "Your Choice Of Drink:" at bounding box center [345, 436] width 159 height 16
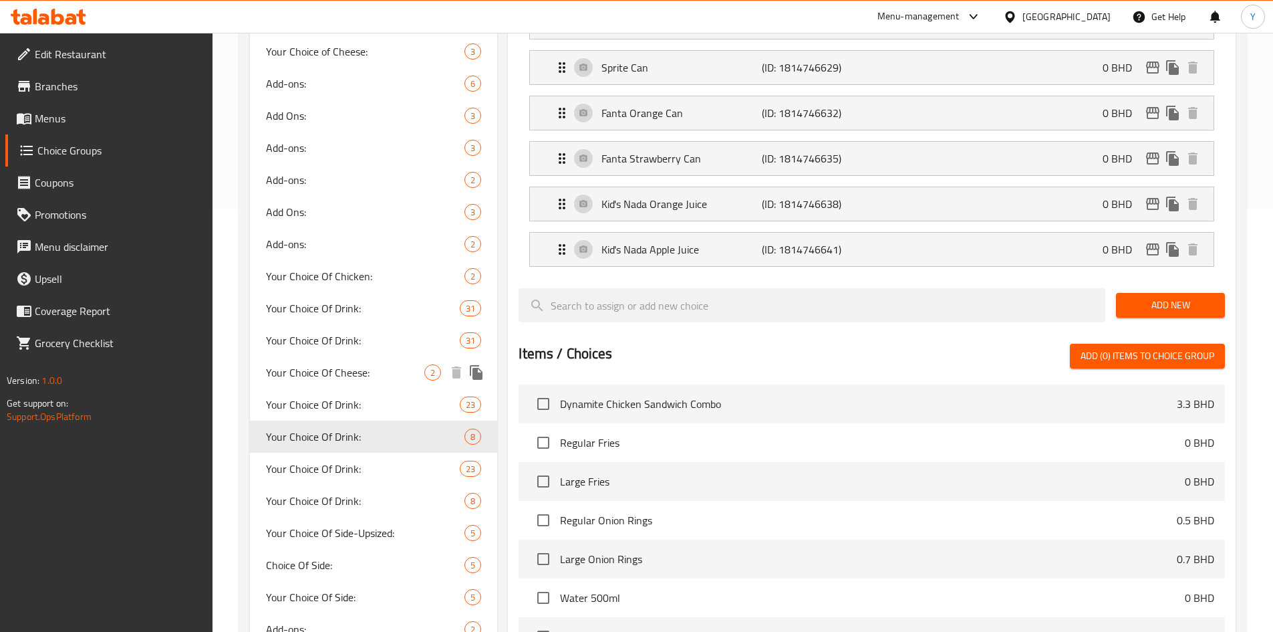
click at [394, 374] on span "Your Choice Of Cheese:" at bounding box center [345, 372] width 159 height 16
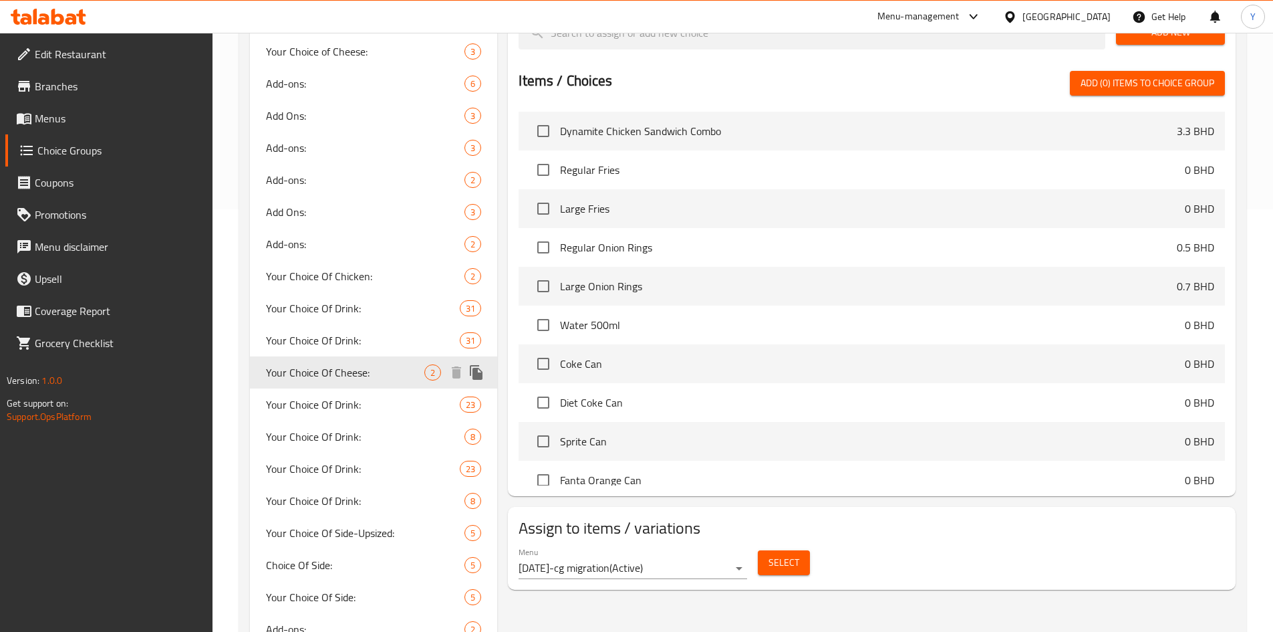
type input "Your Choice Of Cheese:"
type input "إختيارك من الحجم:"
type input "0"
type input "2"
click at [349, 532] on span "Your Choice Of Side-Upsized:" at bounding box center [345, 533] width 159 height 16
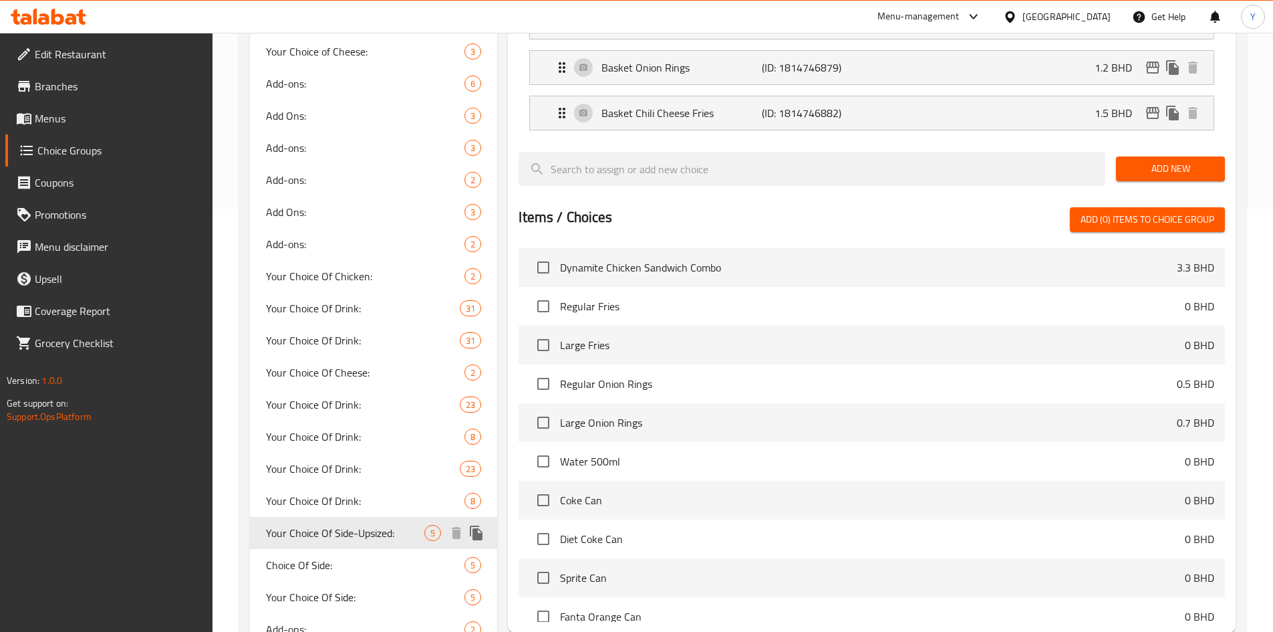
type input "Your Choice Of Side-Upsized:"
type input "اختيارك من الحجم الجانبي:"
type input "1"
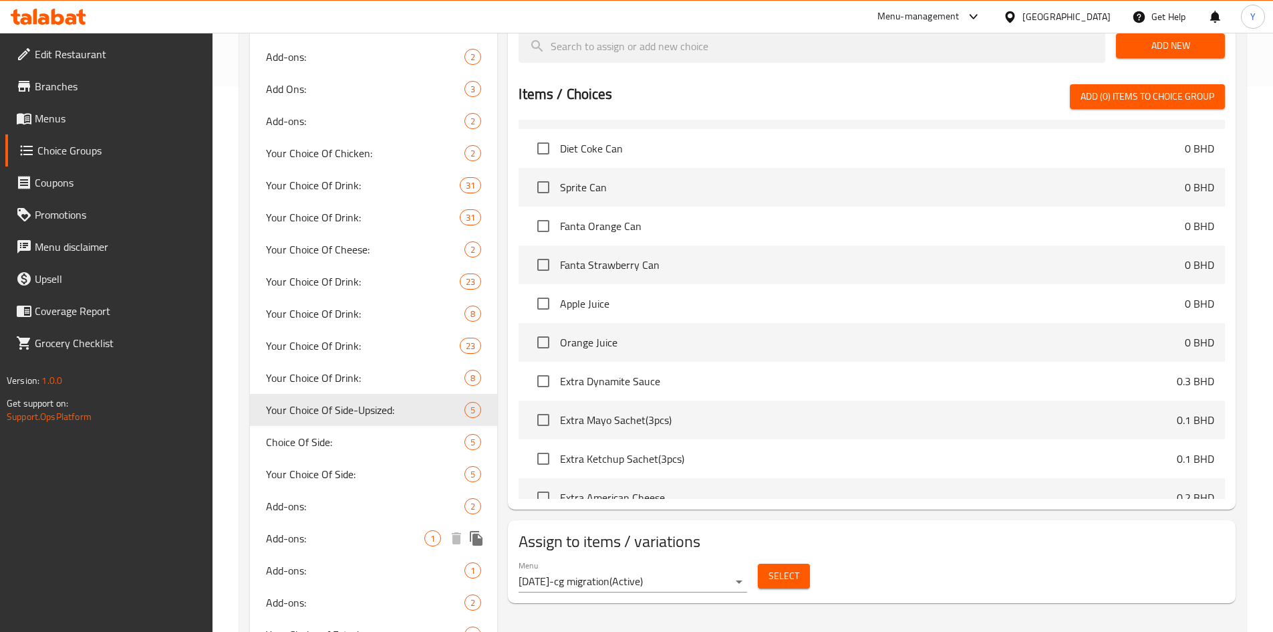
scroll to position [535, 0]
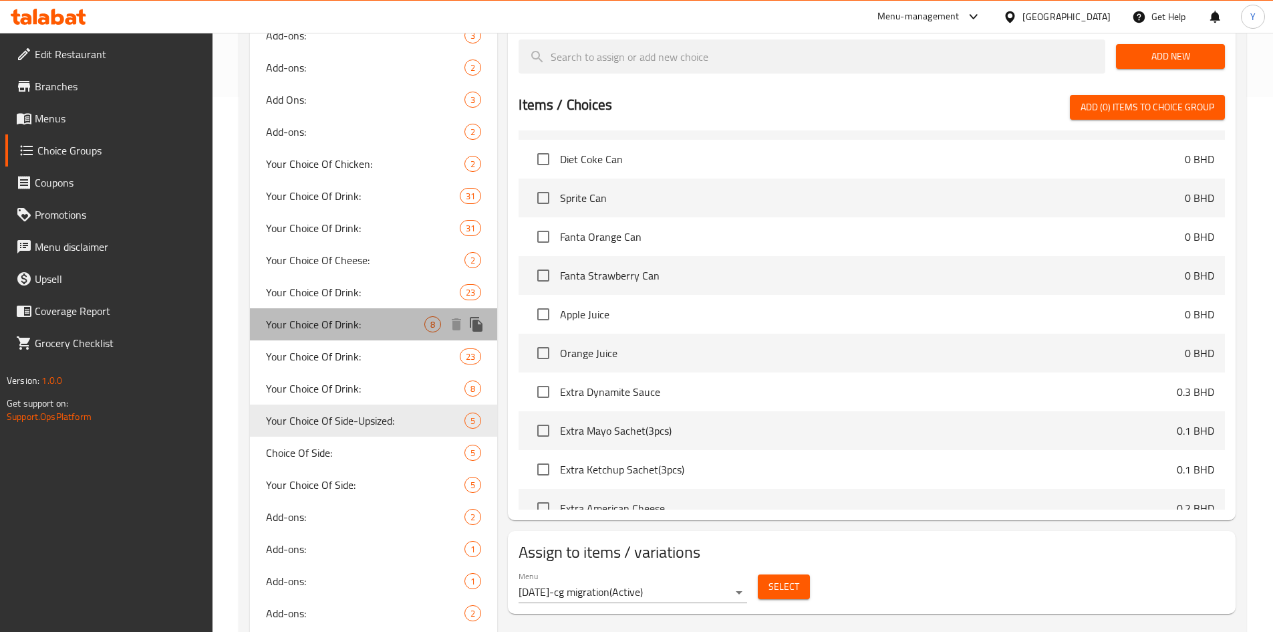
click at [311, 320] on span "Your Choice Of Drink:" at bounding box center [345, 324] width 159 height 16
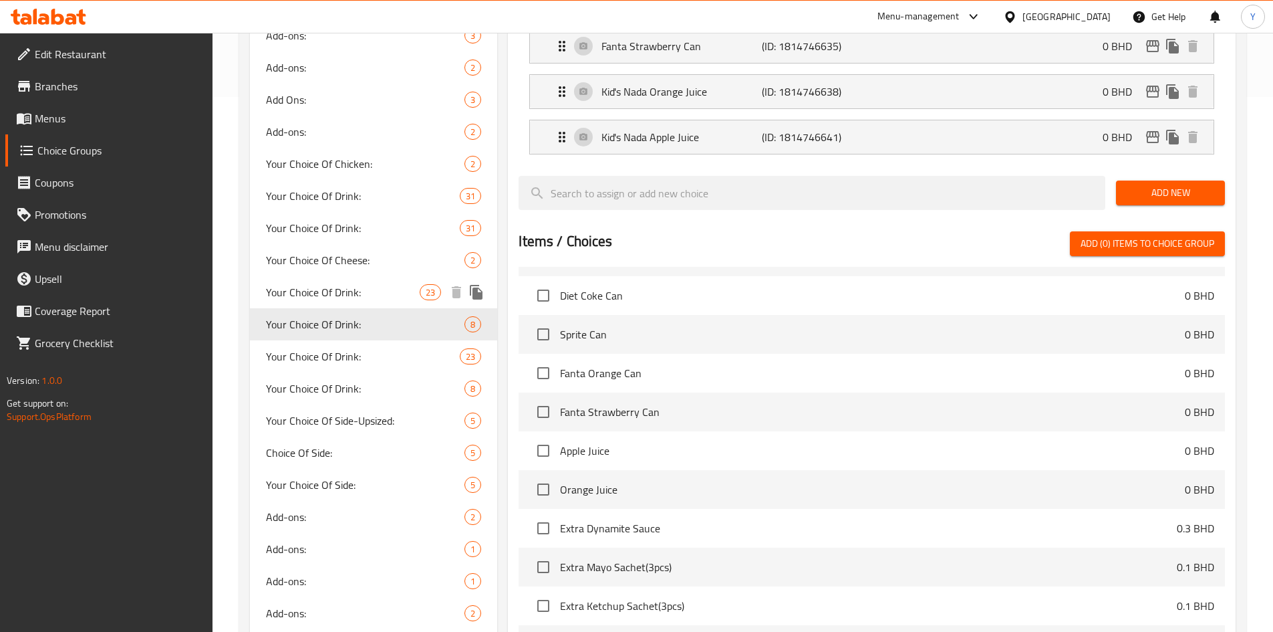
type input "Your Choice Of Drink:"
type input "إختيارك من :"
type input "1"
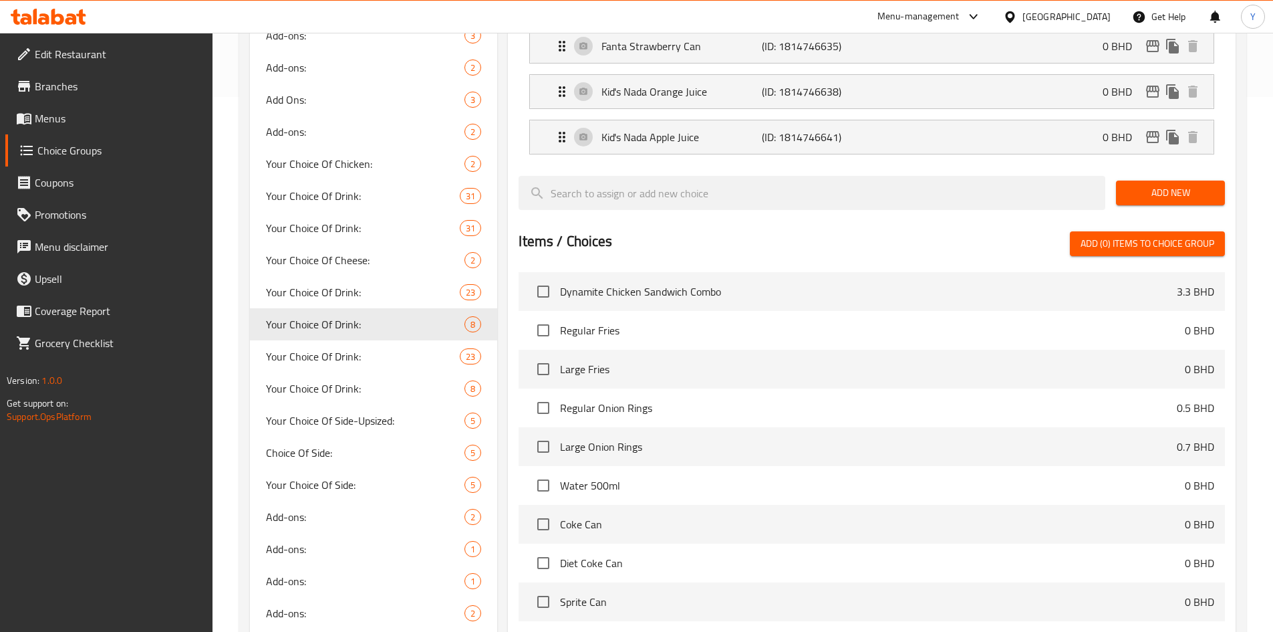
scroll to position [67, 0]
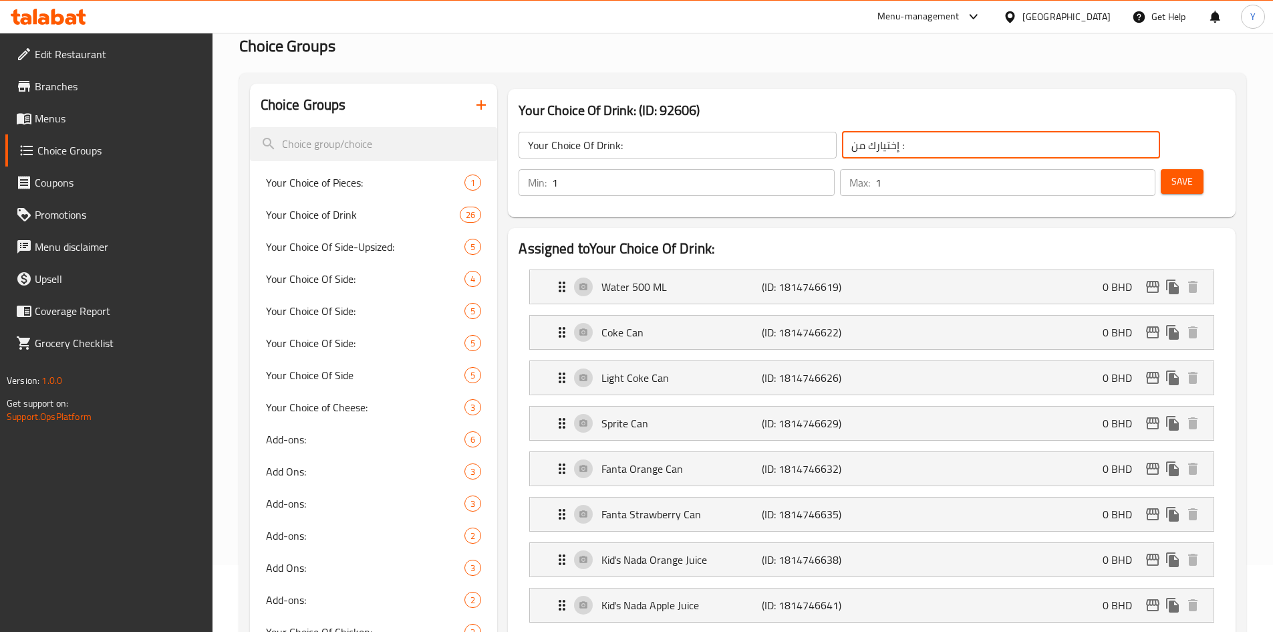
click at [842, 150] on input "إختيارك من :" at bounding box center [1001, 145] width 318 height 27
click at [911, 142] on input "إختيارك من :" at bounding box center [1001, 145] width 318 height 27
click at [924, 146] on input "إختيارك من :" at bounding box center [1001, 145] width 318 height 27
click at [862, 279] on p "(ID: 1814746619)" at bounding box center [815, 287] width 107 height 16
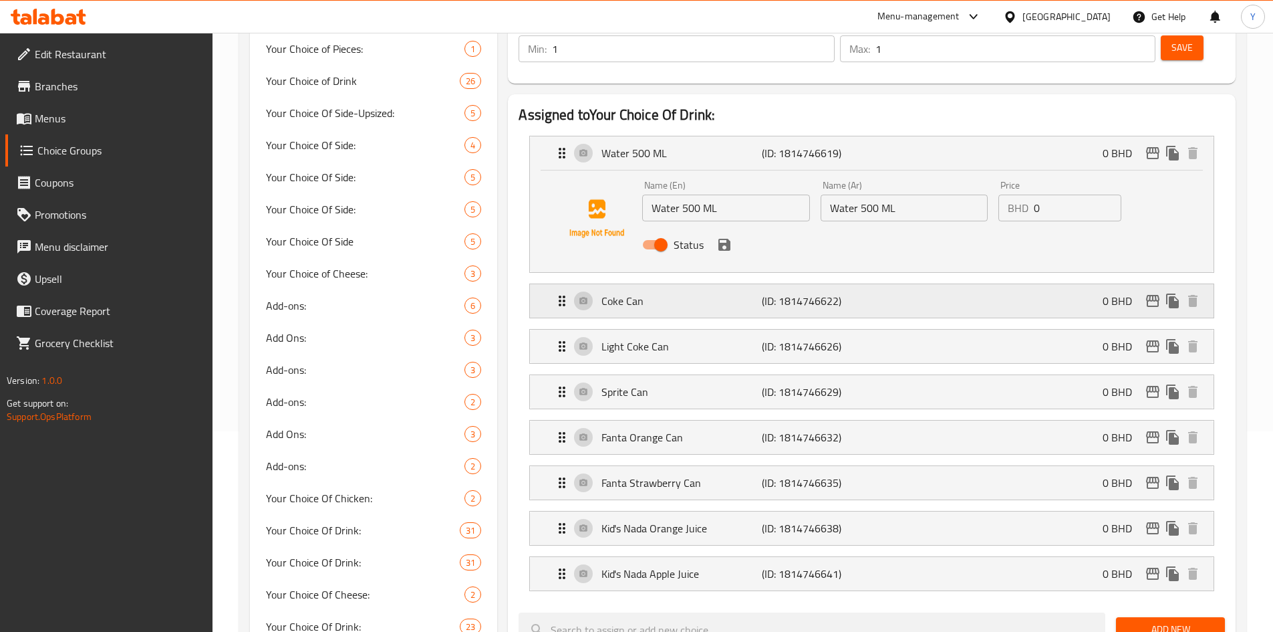
click at [864, 293] on p "(ID: 1814746622)" at bounding box center [815, 301] width 107 height 16
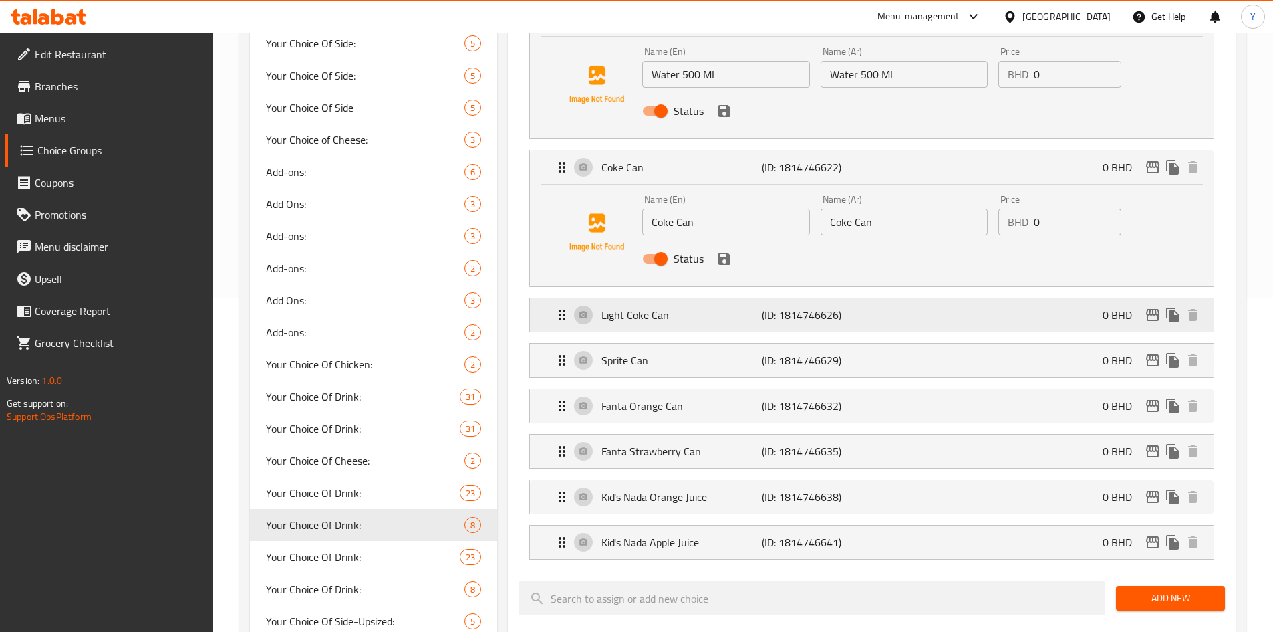
click at [863, 307] on p "(ID: 1814746626)" at bounding box center [815, 315] width 107 height 16
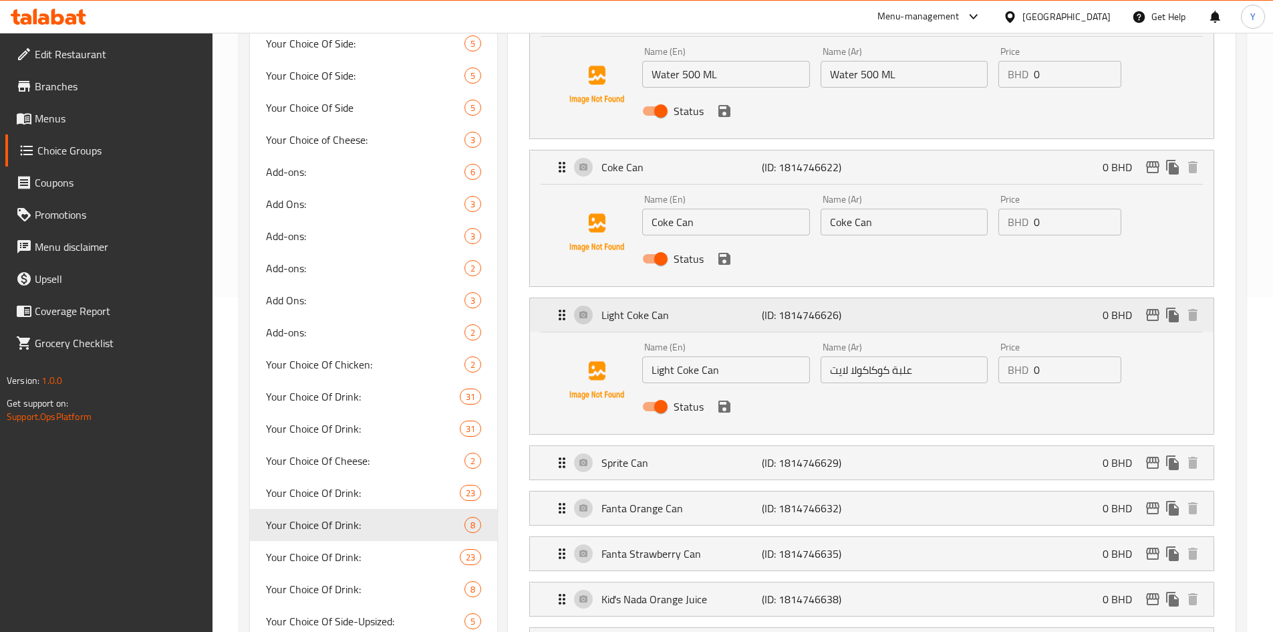
scroll to position [401, 0]
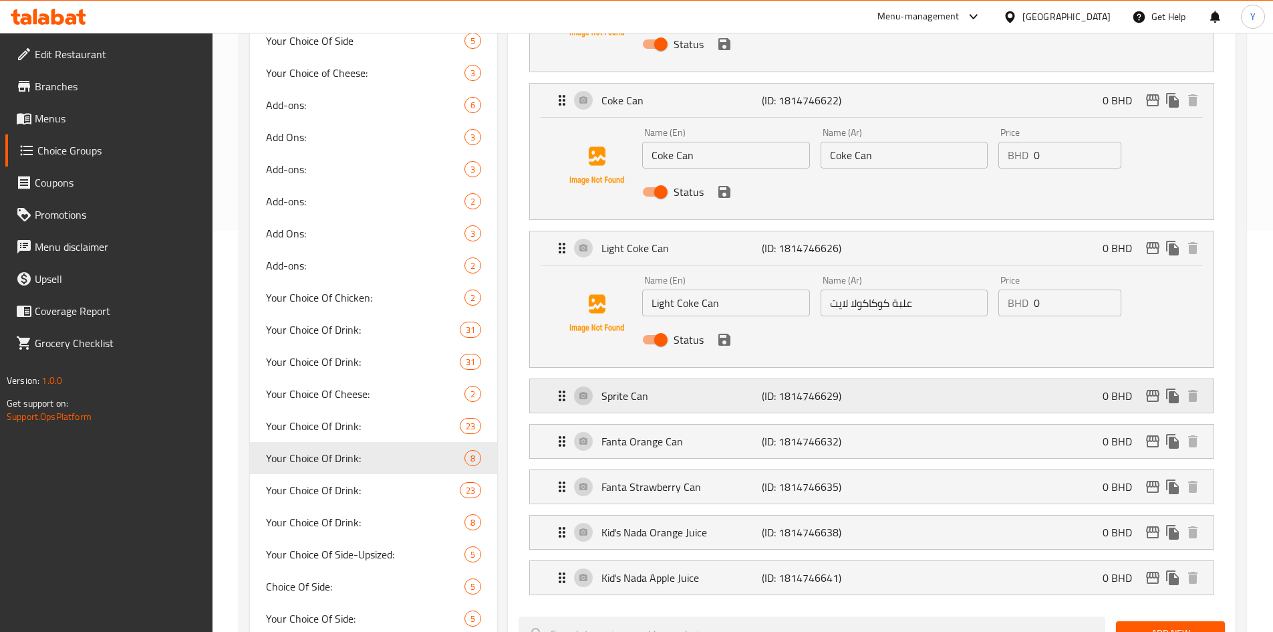
click at [868, 388] on p "(ID: 1814746629)" at bounding box center [815, 396] width 107 height 16
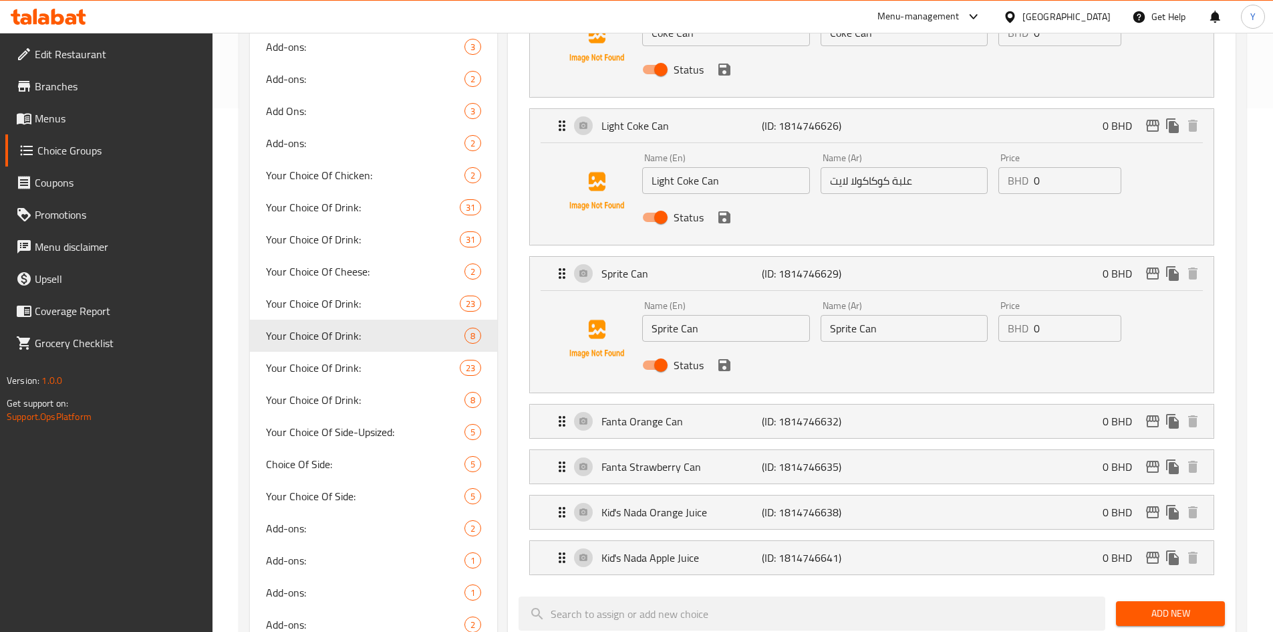
scroll to position [668, 0]
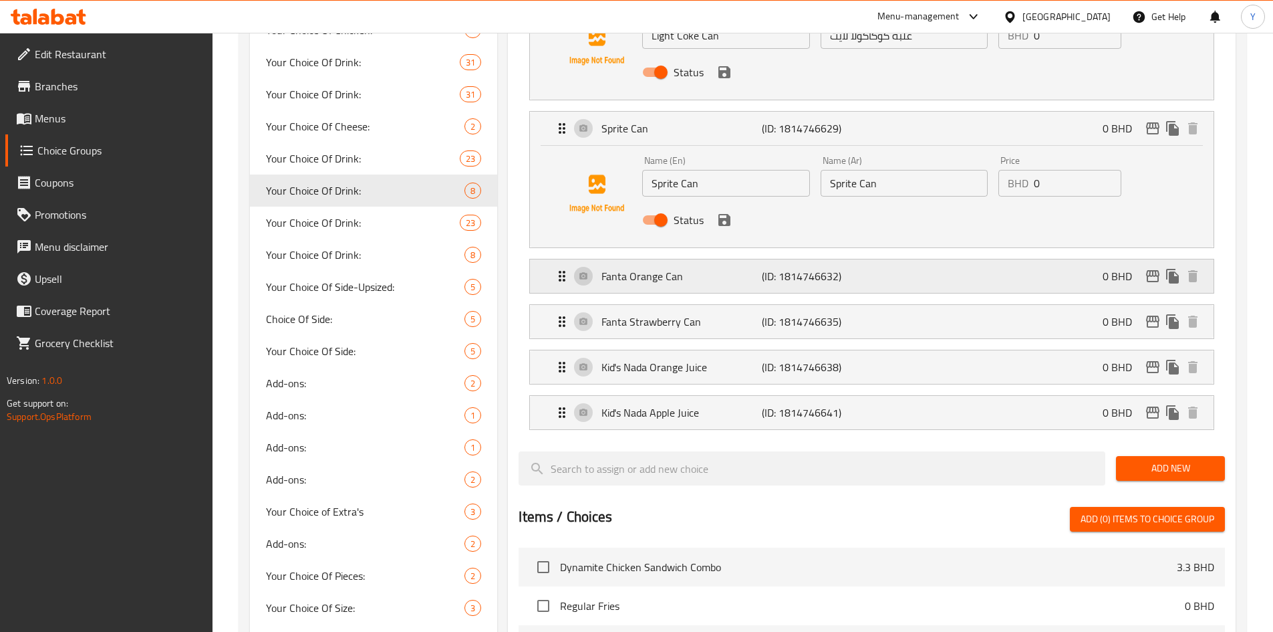
click at [874, 259] on div "Fanta Orange Can (ID: 1814746632) 0 BHD" at bounding box center [876, 275] width 644 height 33
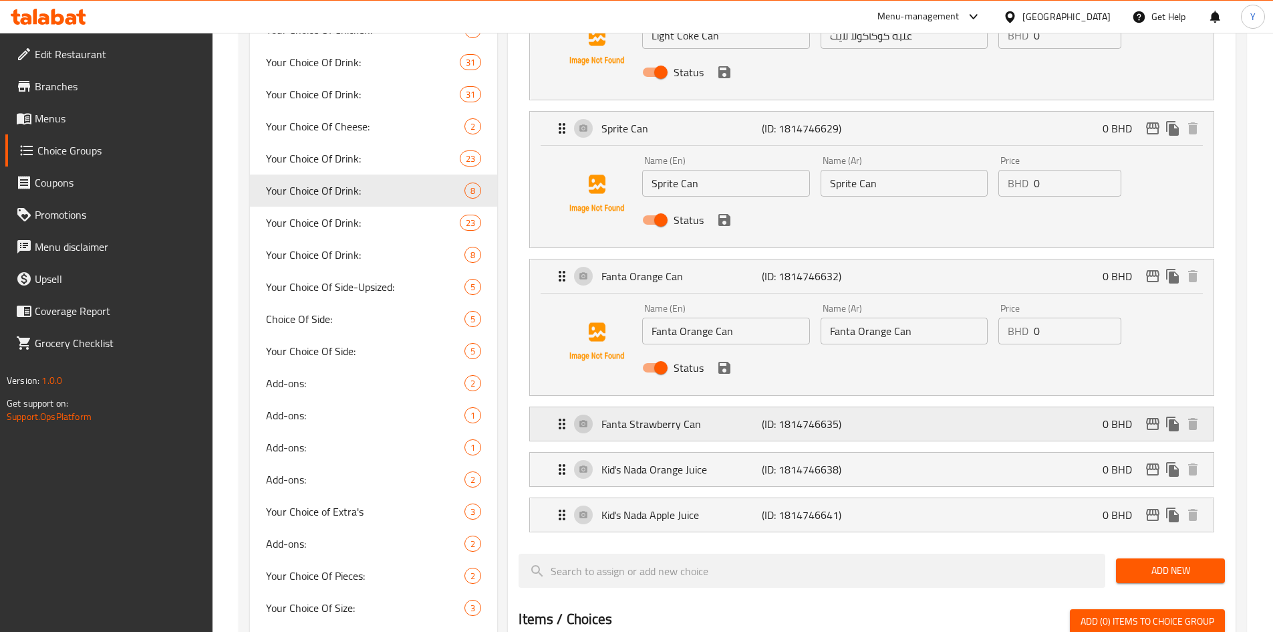
click at [858, 416] on p "(ID: 1814746635)" at bounding box center [815, 424] width 107 height 16
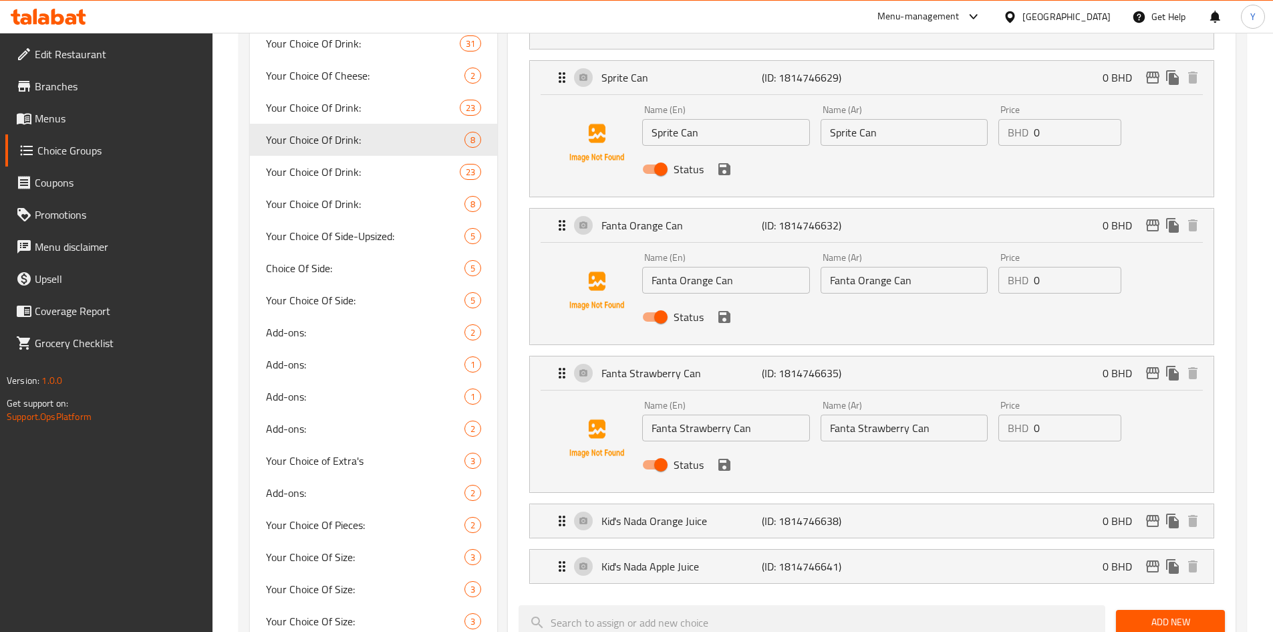
scroll to position [802, 0]
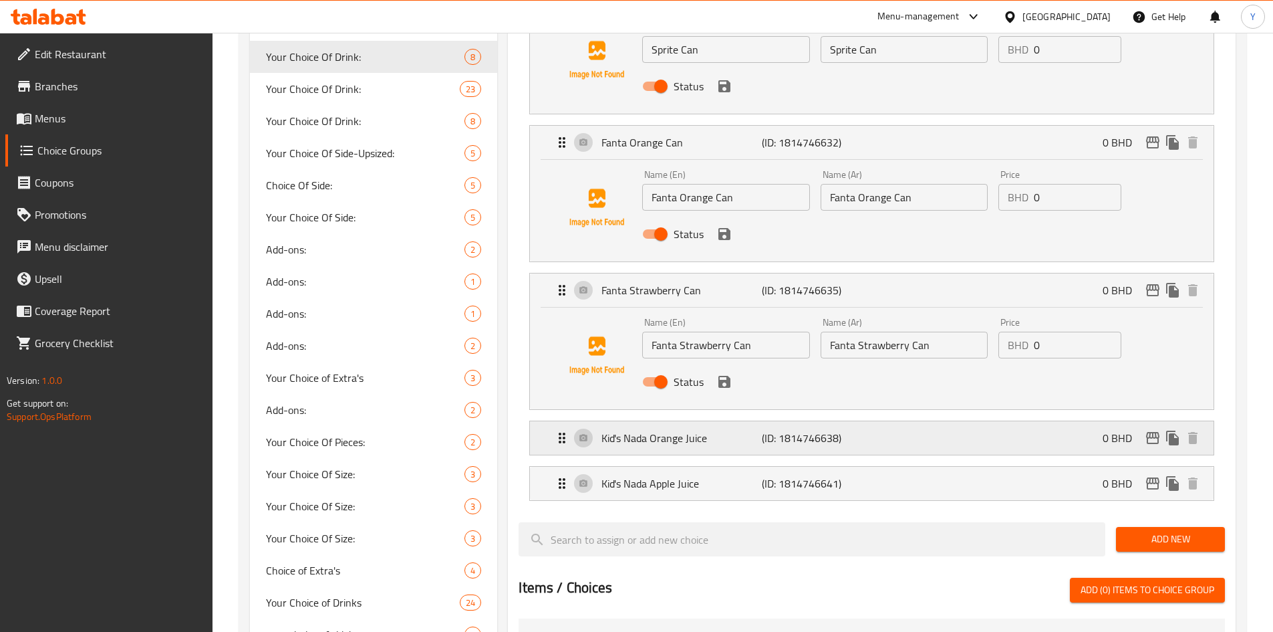
click at [860, 430] on p "(ID: 1814746638)" at bounding box center [815, 438] width 107 height 16
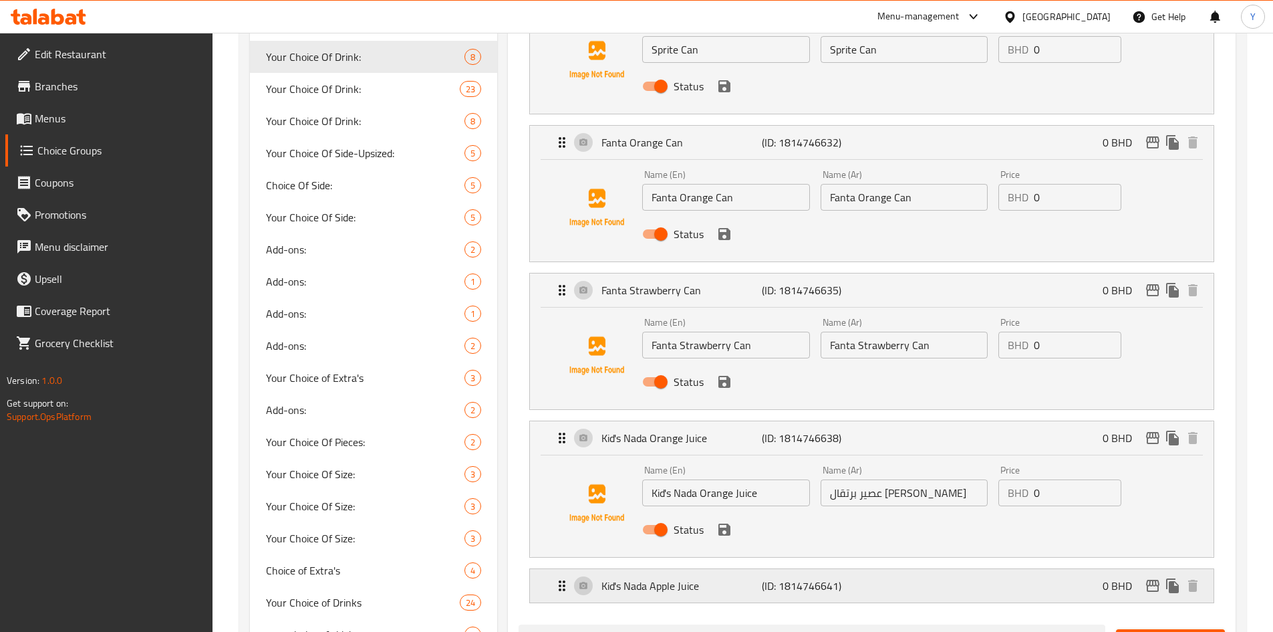
click at [874, 569] on div "Kid's Nada Apple Juice (ID: 1814746641) 0 BHD" at bounding box center [876, 585] width 644 height 33
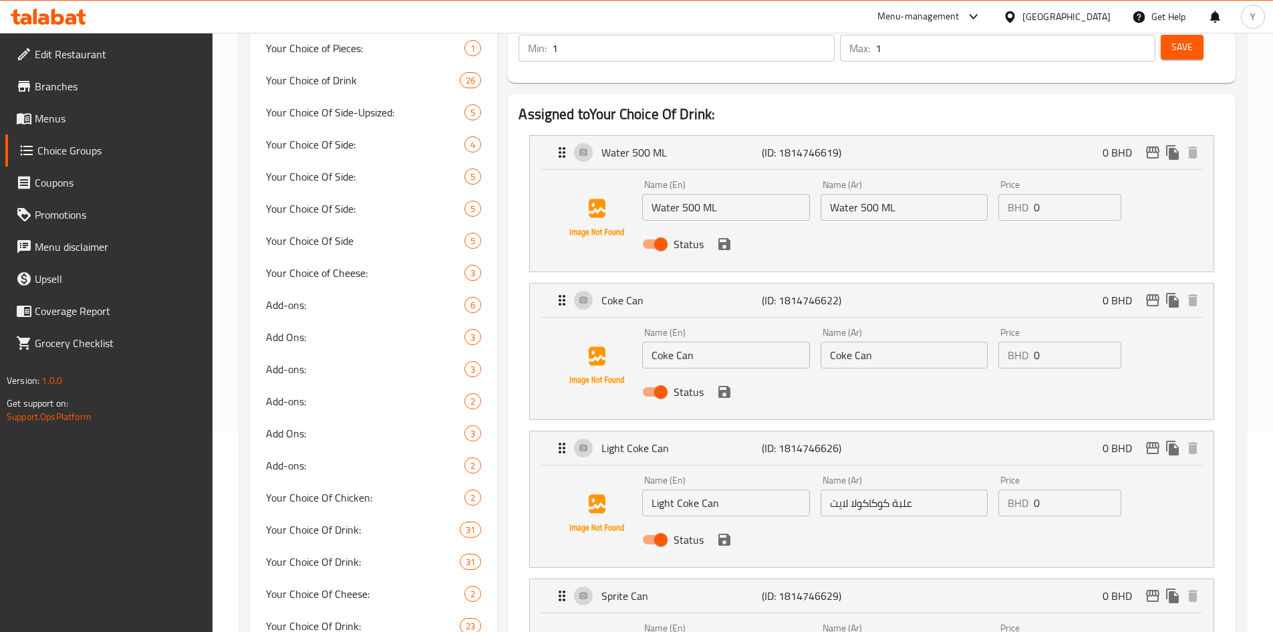
scroll to position [201, 0]
type input "إختيارك من المشروب :"
click at [894, 195] on input "Water 500 ML" at bounding box center [904, 208] width 167 height 27
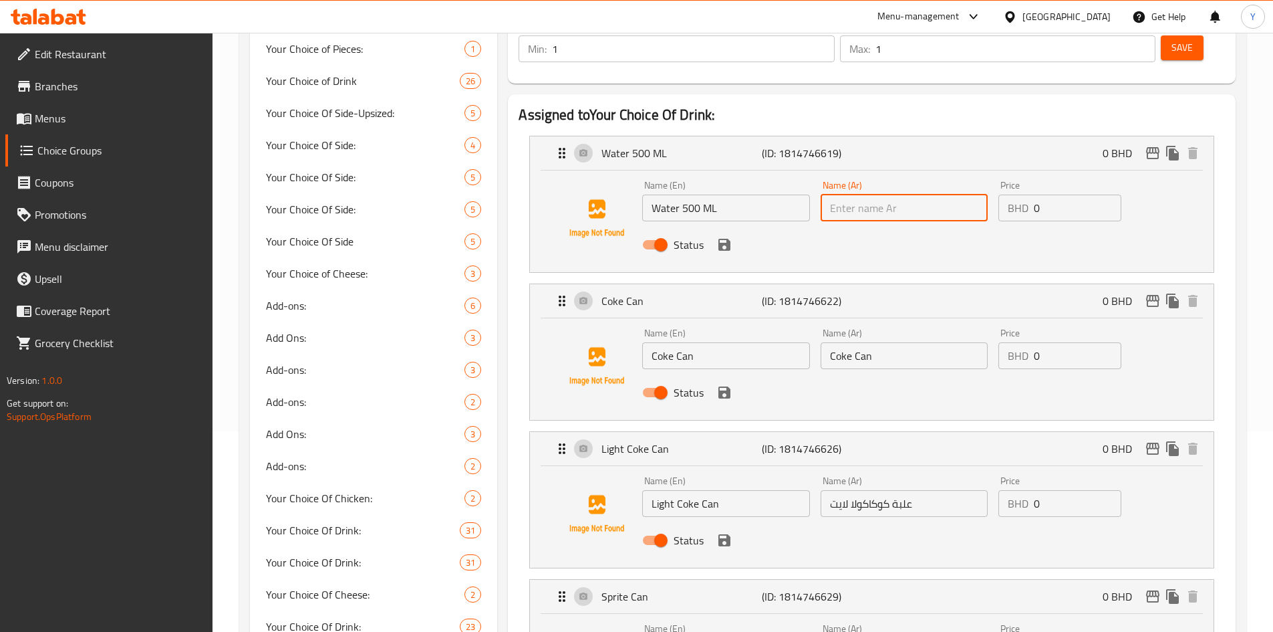
paste input "ماء 500 مل"
click at [729, 239] on icon "save" at bounding box center [725, 245] width 12 height 12
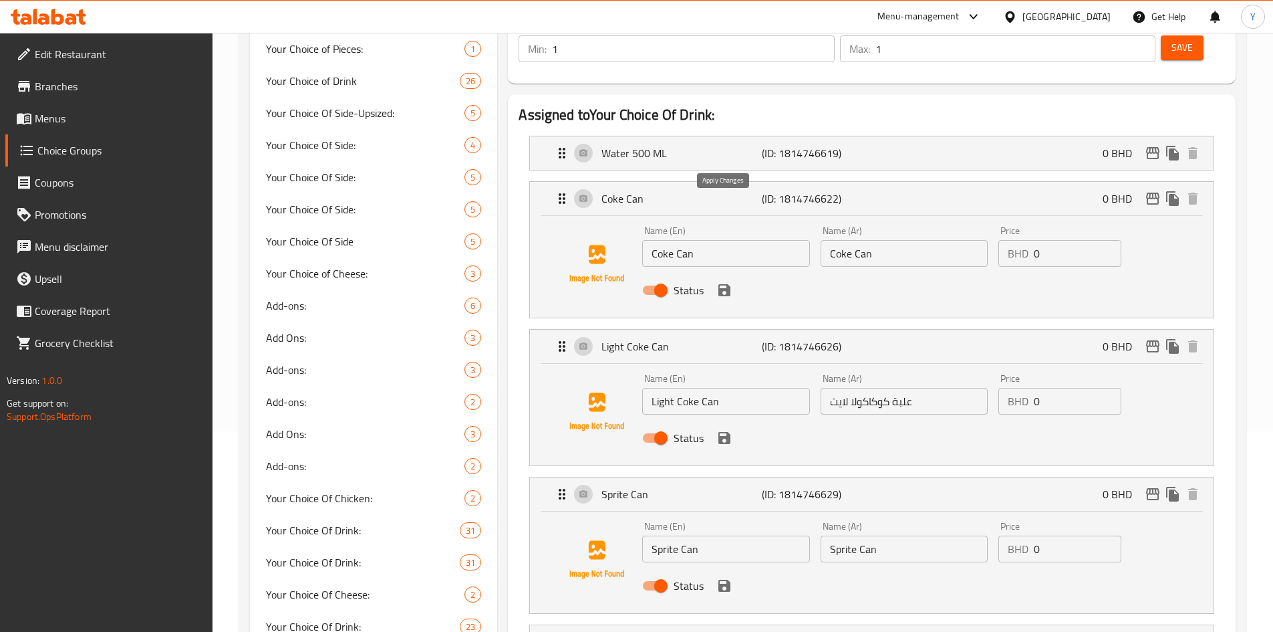
type input "ماء 500 مل"
click at [1080, 136] on div "Water 500 ML (ID: 1814746619) 0 BHD" at bounding box center [876, 152] width 644 height 33
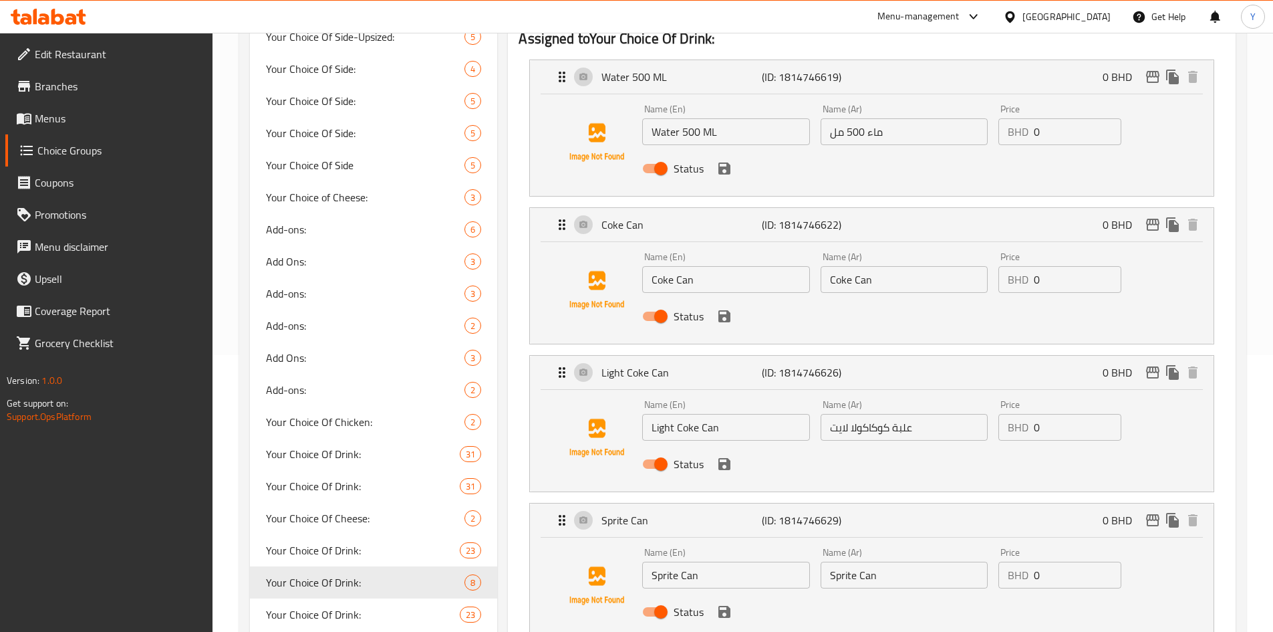
scroll to position [334, 0]
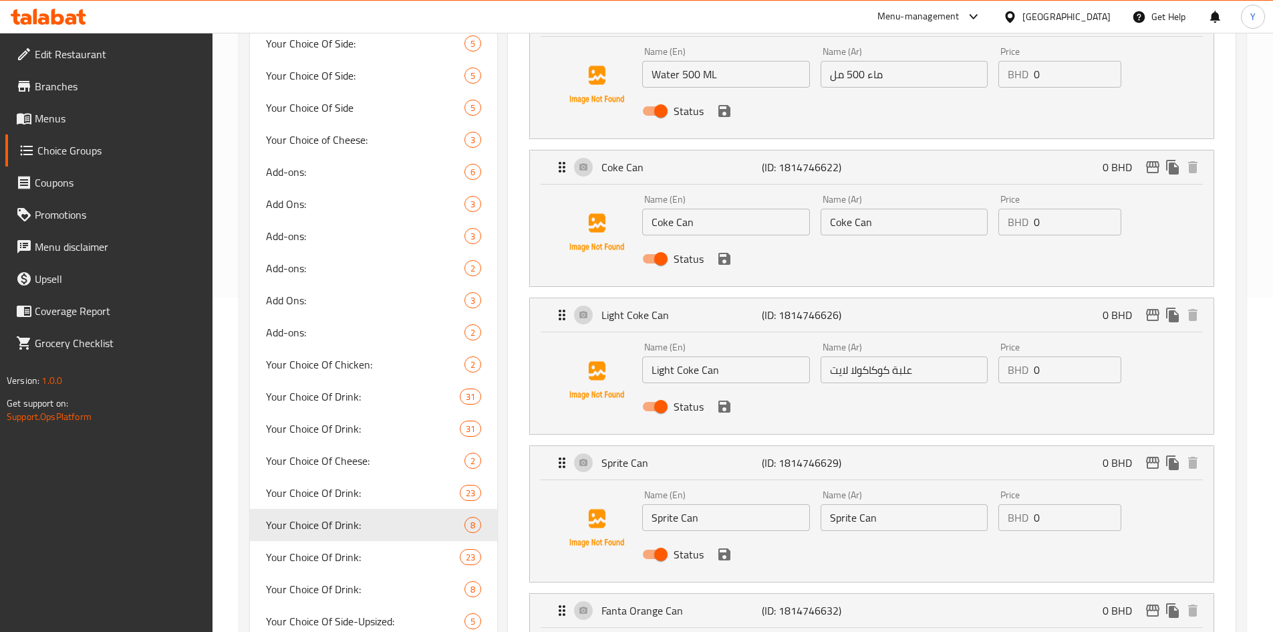
click at [891, 209] on input "Coke Can" at bounding box center [904, 222] width 167 height 27
paste input "علبة كوكاكولا"
click at [726, 251] on icon "save" at bounding box center [725, 259] width 16 height 16
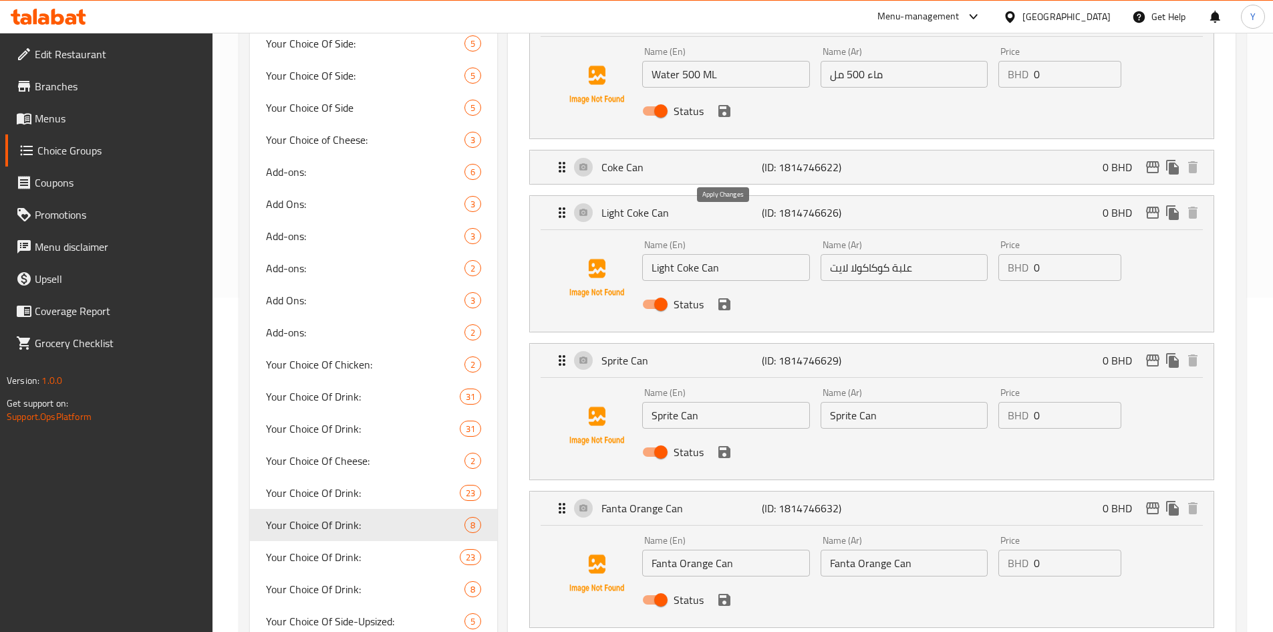
type input "علبة كوكاكولا"
click at [753, 150] on div "Coke Can (ID: 1814746622) 0 BHD" at bounding box center [876, 166] width 644 height 33
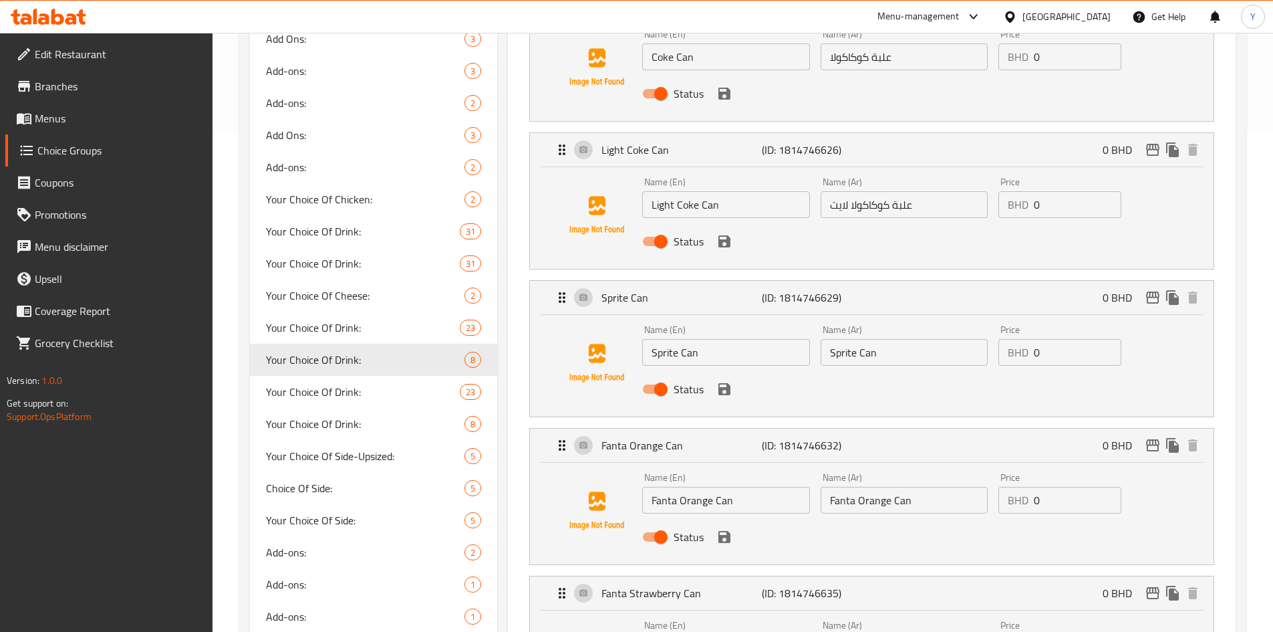
scroll to position [535, 0]
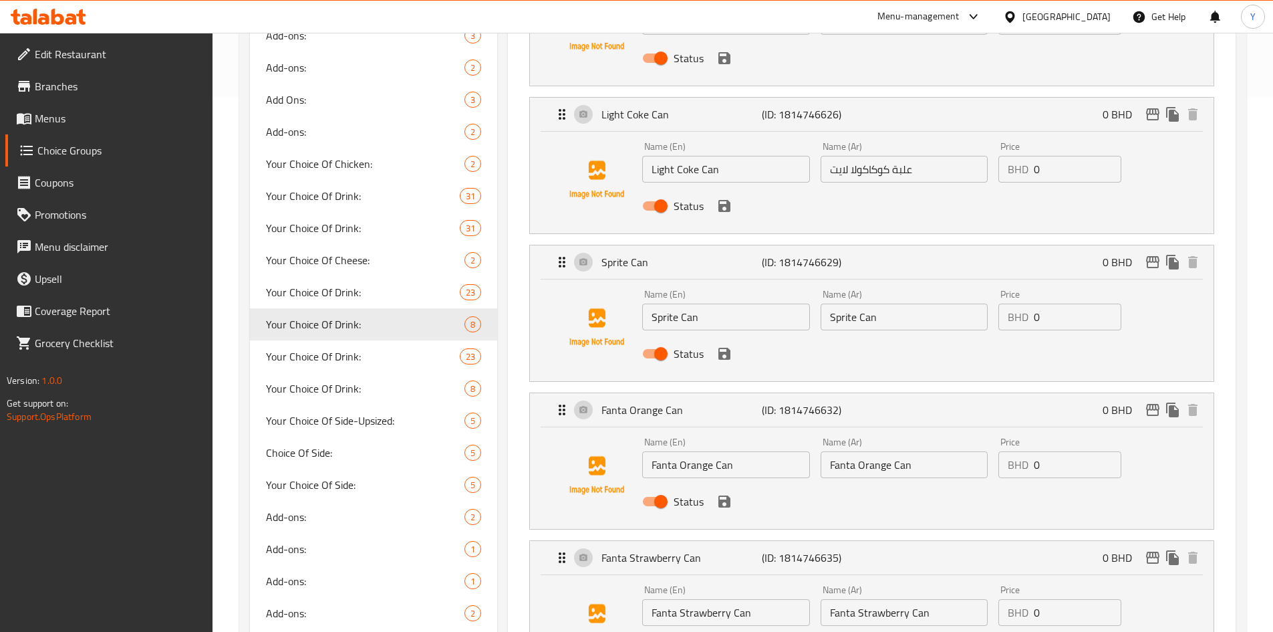
click at [920, 303] on input "Sprite Can" at bounding box center [904, 316] width 167 height 27
paste input "علبة سبرايت"
click at [721, 348] on icon "save" at bounding box center [725, 354] width 12 height 12
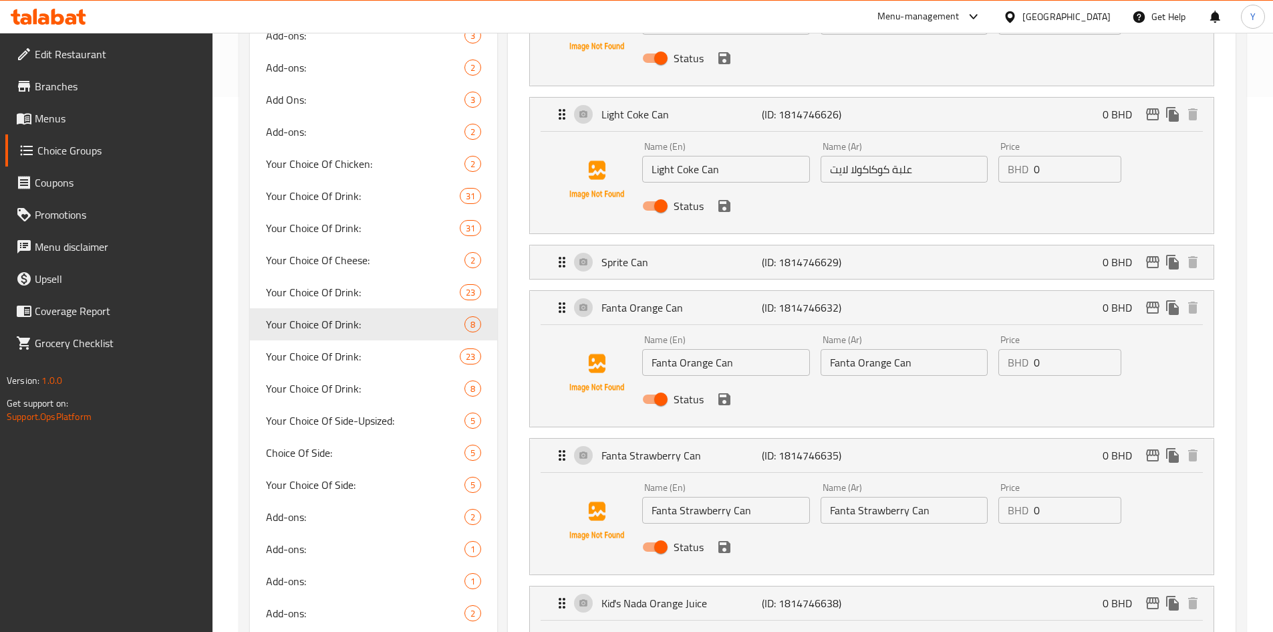
type input "علبة سبرايت"
click at [742, 254] on p "Sprite Can" at bounding box center [682, 262] width 160 height 16
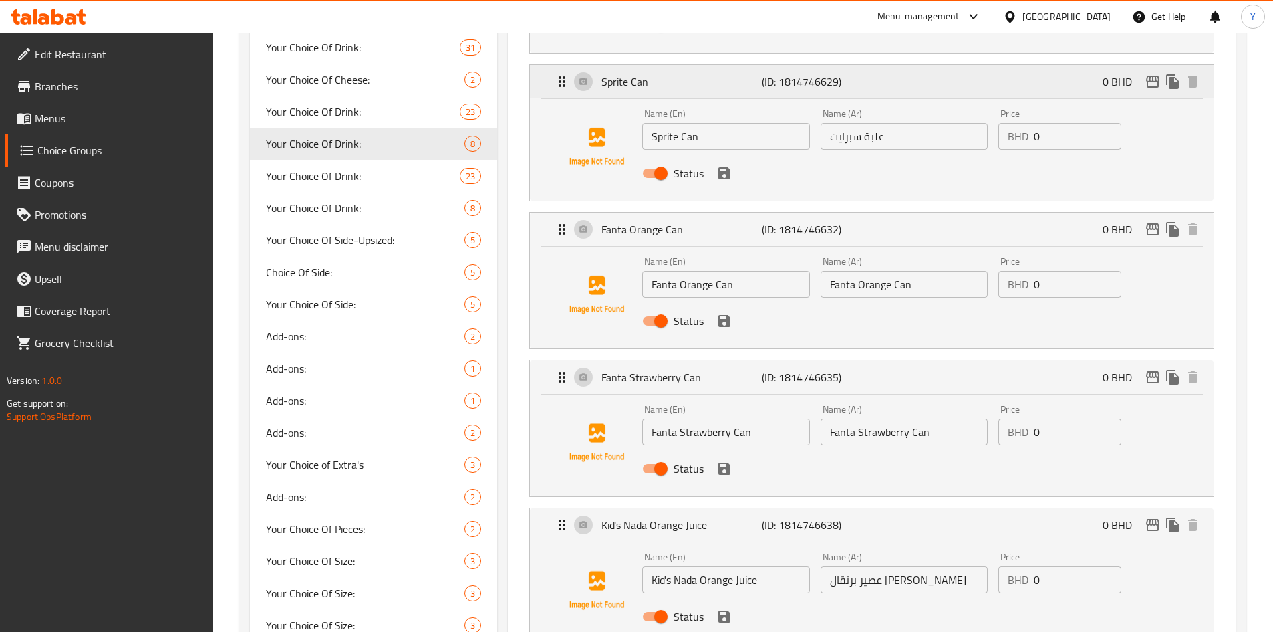
scroll to position [735, 0]
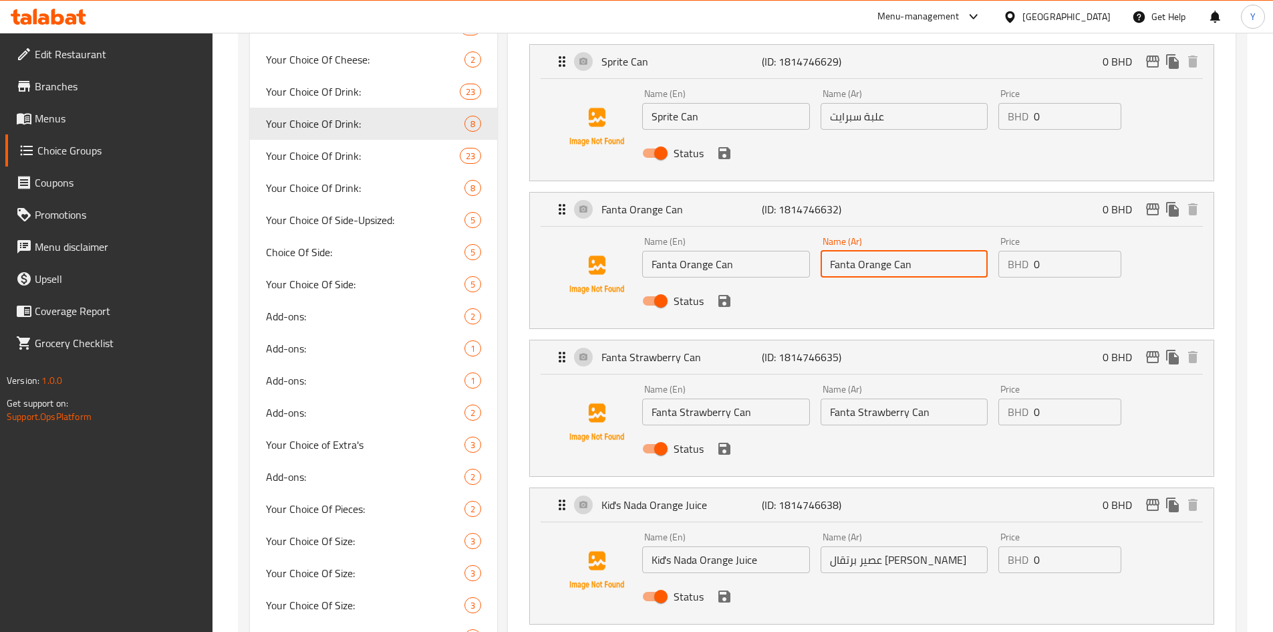
click at [862, 251] on input "Fanta Orange Can" at bounding box center [904, 264] width 167 height 27
paste input "علبة فانتا برتقال"
click at [728, 293] on icon "save" at bounding box center [725, 301] width 16 height 16
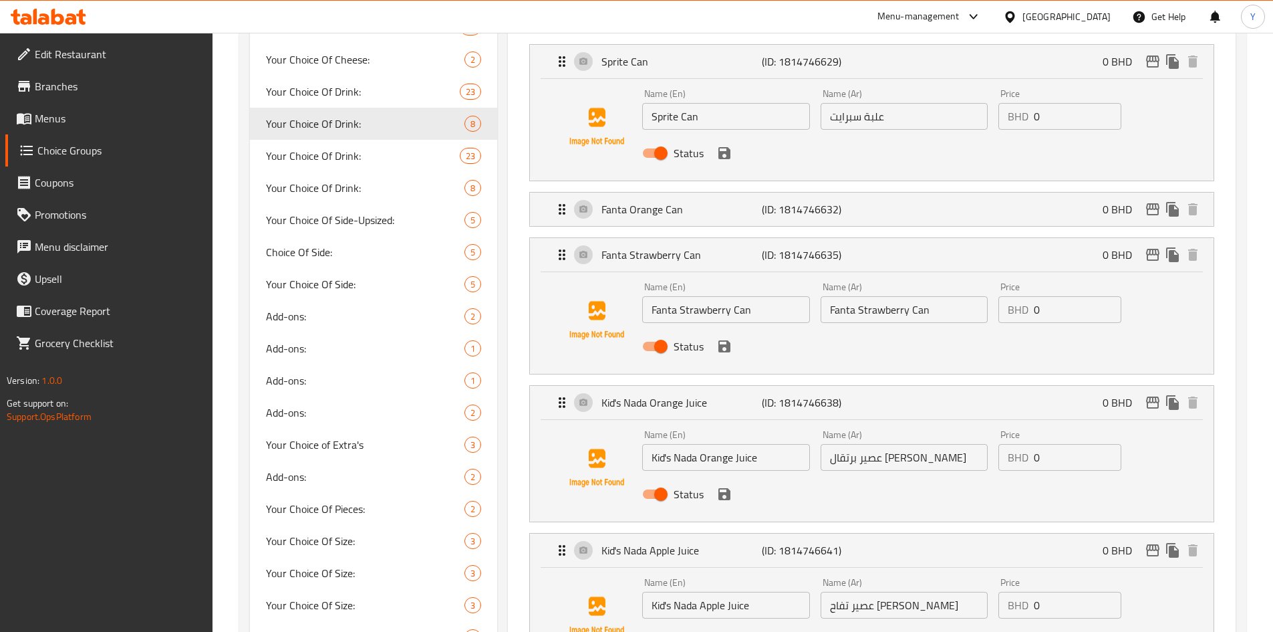
type input "علبة فانتا برتقال"
click at [717, 201] on p "Fanta Orange Can" at bounding box center [682, 209] width 160 height 16
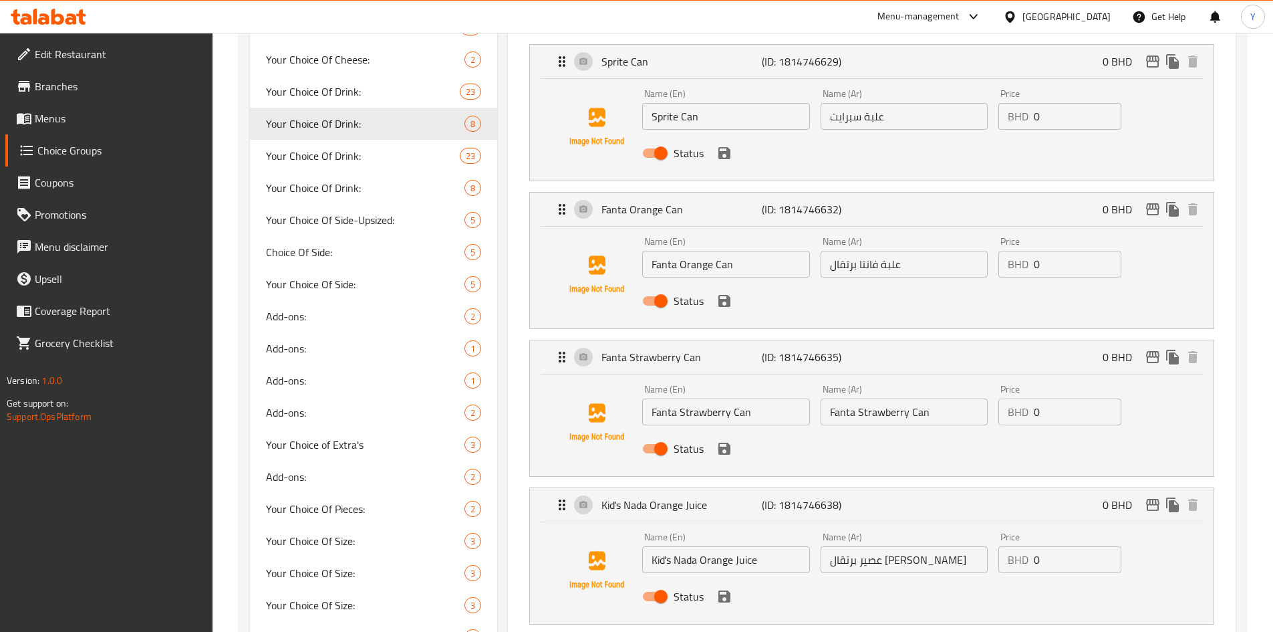
click at [893, 398] on input "Fanta Strawberry Can" at bounding box center [904, 411] width 167 height 27
paste input "علبة فانتا بالفراولة"
click at [721, 440] on icon "save" at bounding box center [725, 448] width 16 height 16
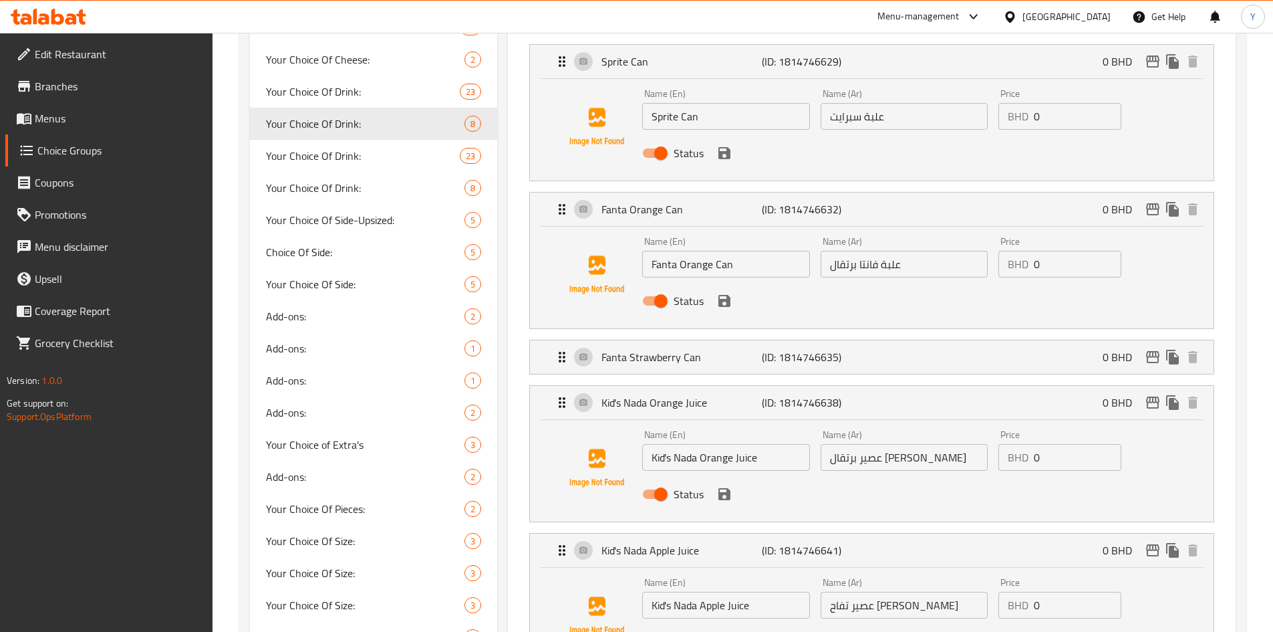
type input "علبة فانتا بالفراولة"
click at [749, 349] on p "Fanta Strawberry Can" at bounding box center [682, 357] width 160 height 16
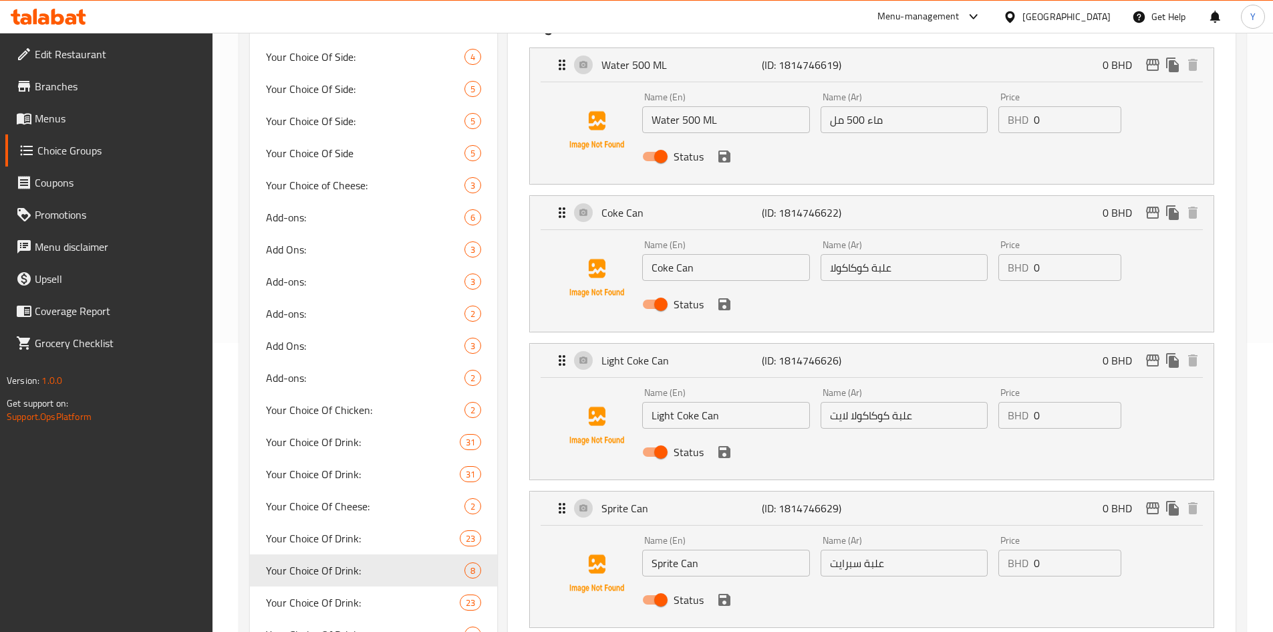
scroll to position [0, 0]
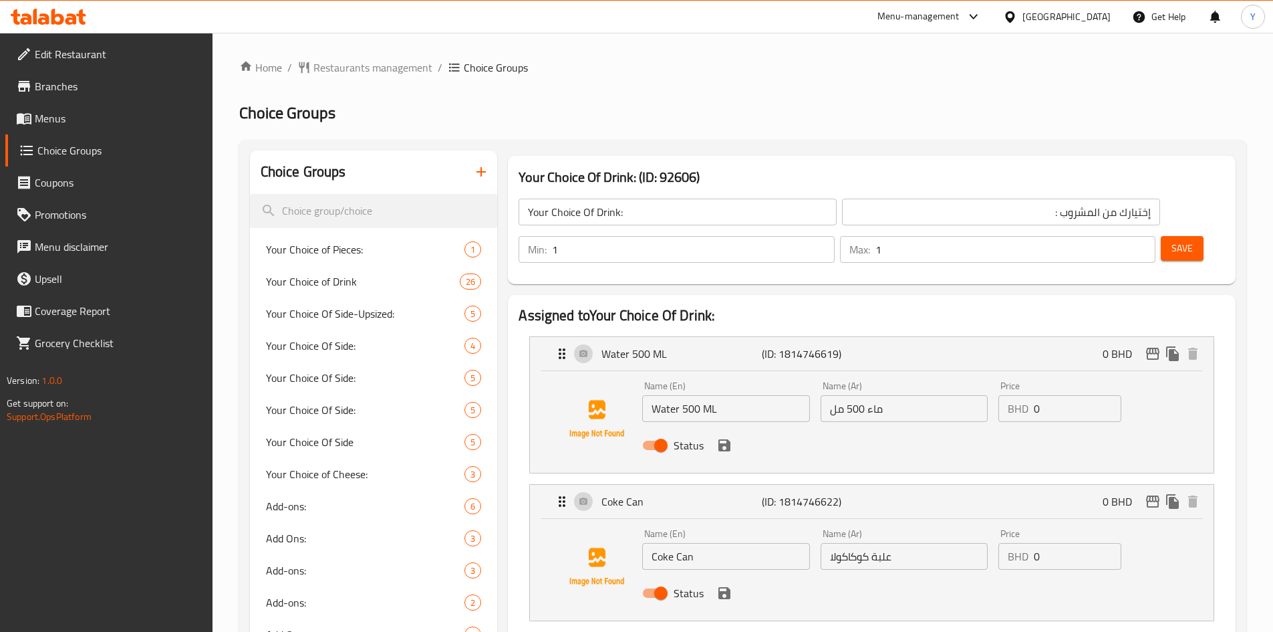
click at [1172, 240] on span "Save" at bounding box center [1182, 248] width 21 height 17
